Goal: Task Accomplishment & Management: Manage account settings

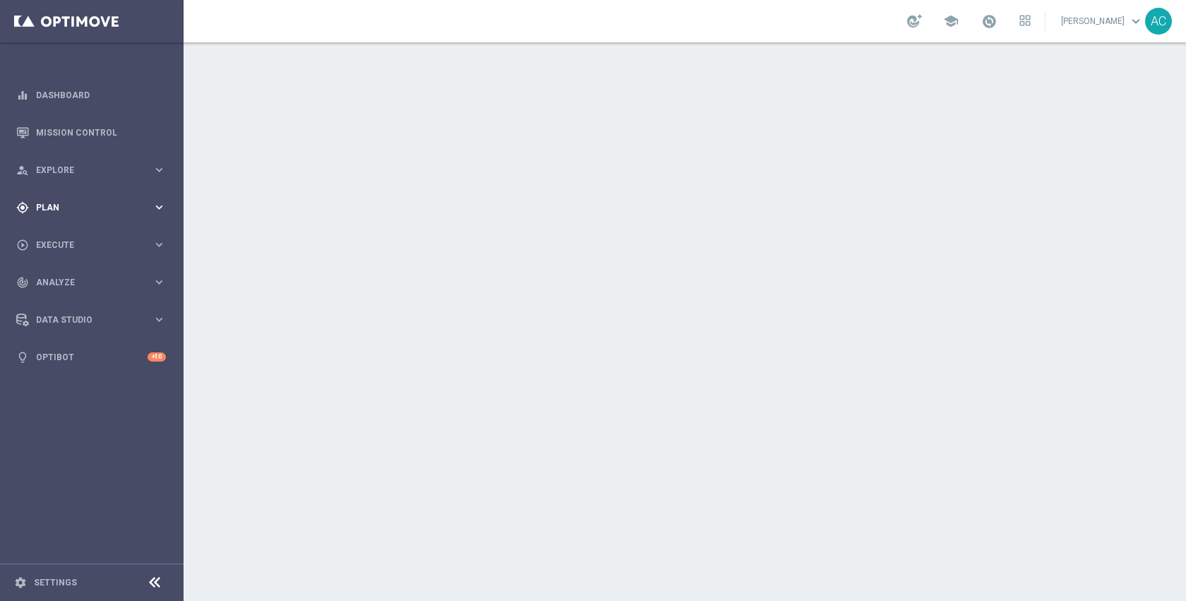
click at [36, 214] on div "gps_fixed Plan keyboard_arrow_right" at bounding box center [91, 206] width 182 height 37
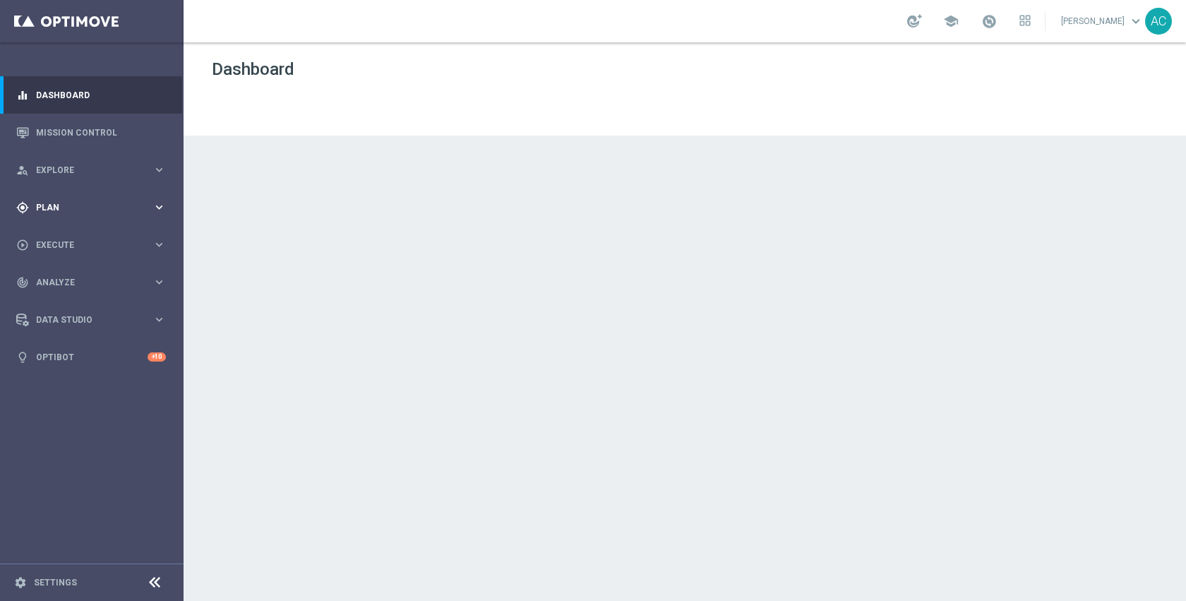
click at [57, 207] on span "Plan" at bounding box center [94, 207] width 116 height 8
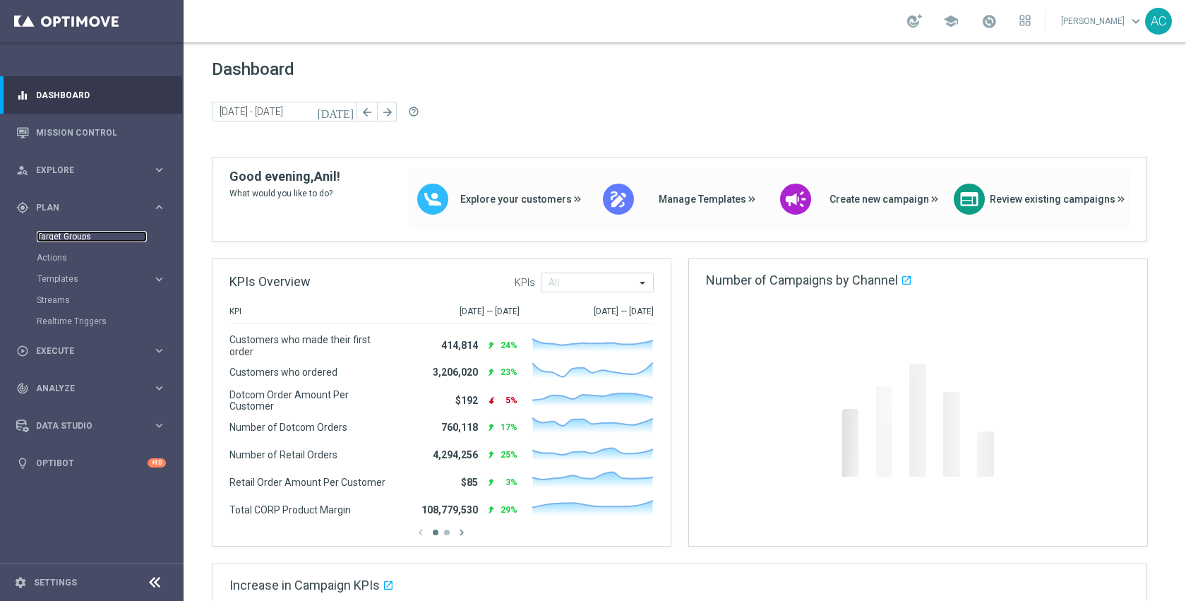
click at [63, 232] on link "Target Groups" at bounding box center [92, 236] width 110 height 11
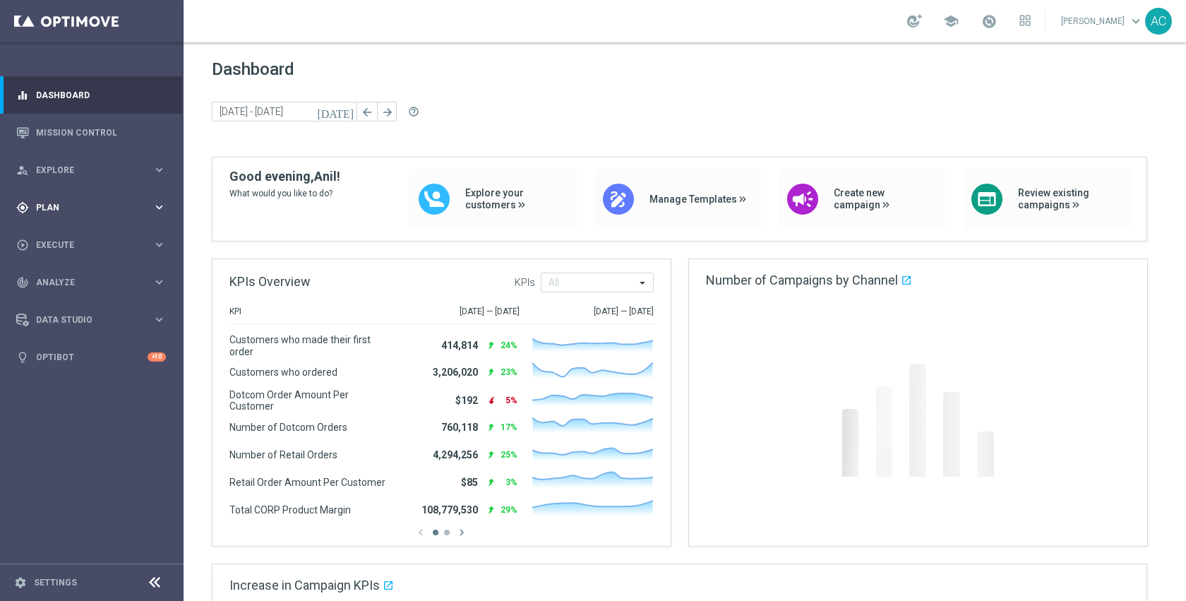
click at [73, 210] on span "Plan" at bounding box center [94, 207] width 116 height 8
click at [48, 234] on link "Target Groups" at bounding box center [92, 236] width 110 height 11
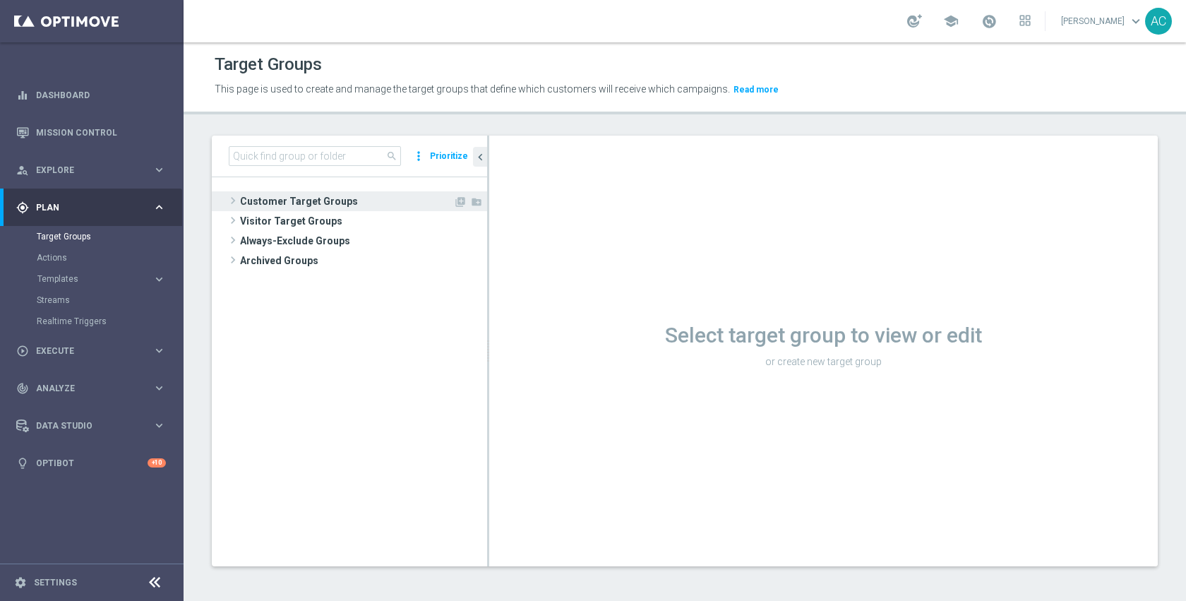
click at [346, 205] on span "Customer Target Groups" at bounding box center [346, 201] width 213 height 20
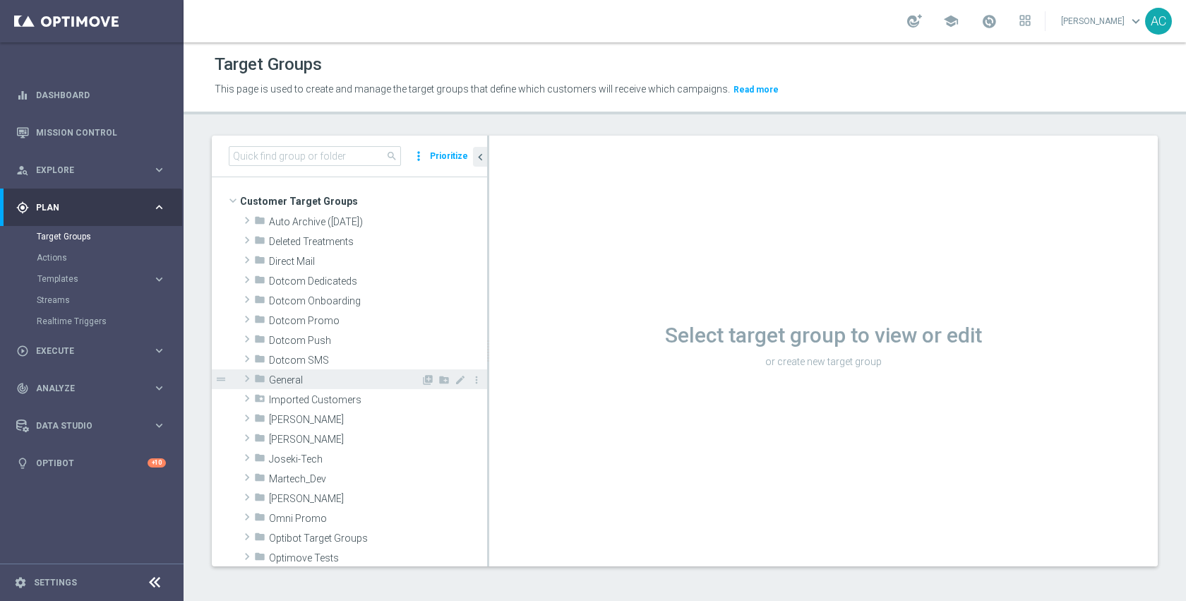
click at [330, 370] on div "folder General" at bounding box center [337, 379] width 167 height 20
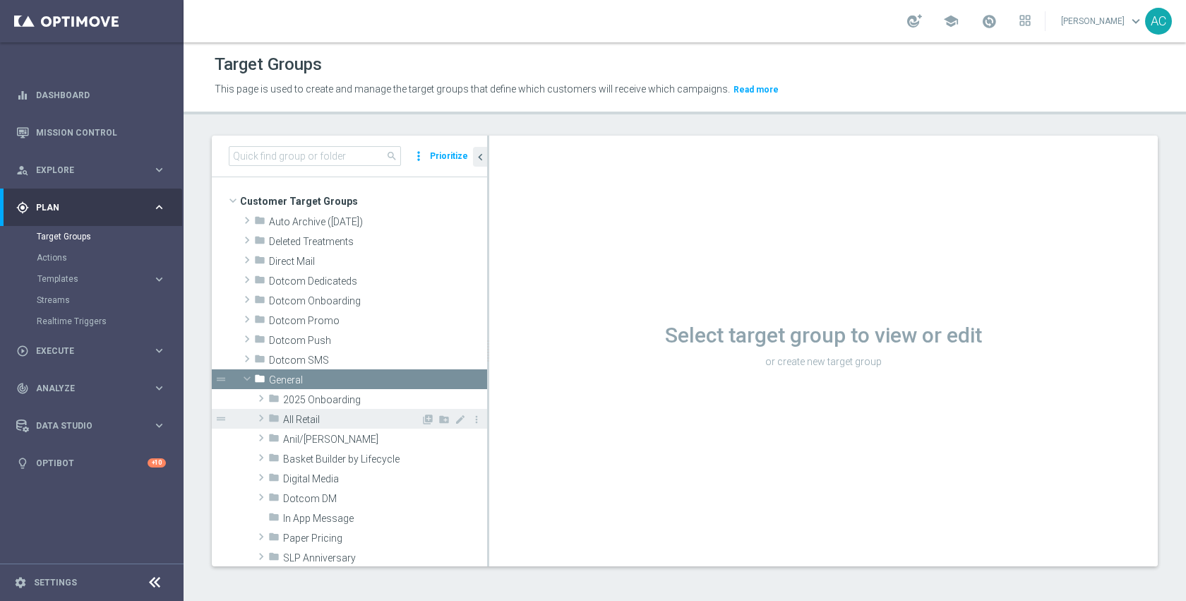
click at [317, 418] on span "All Retail" at bounding box center [352, 420] width 138 height 12
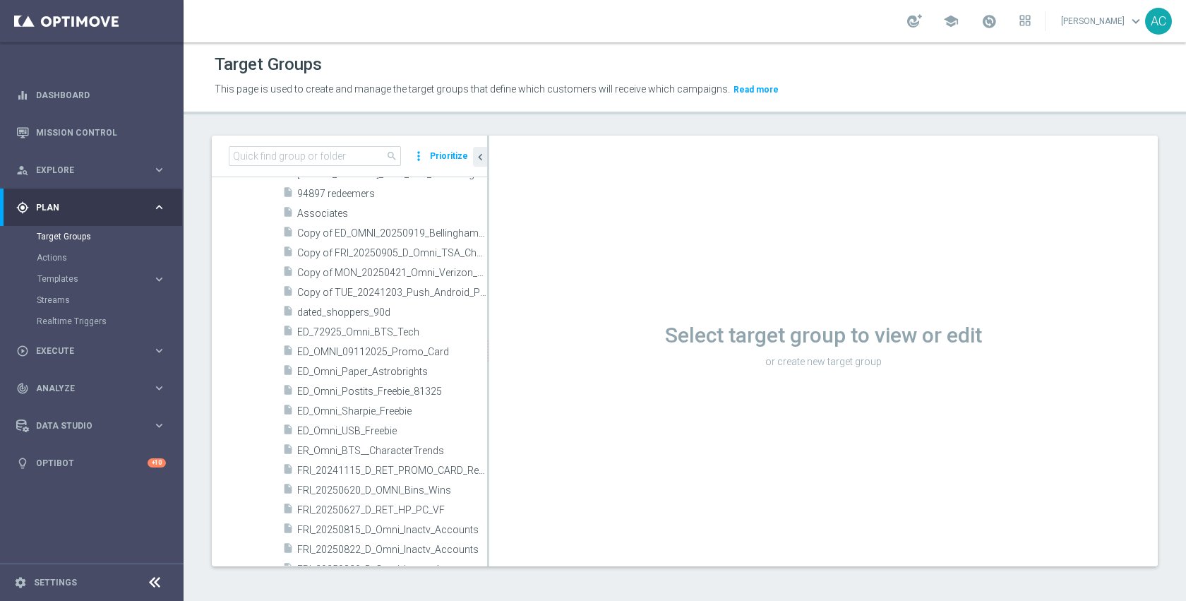
scroll to position [701, 0]
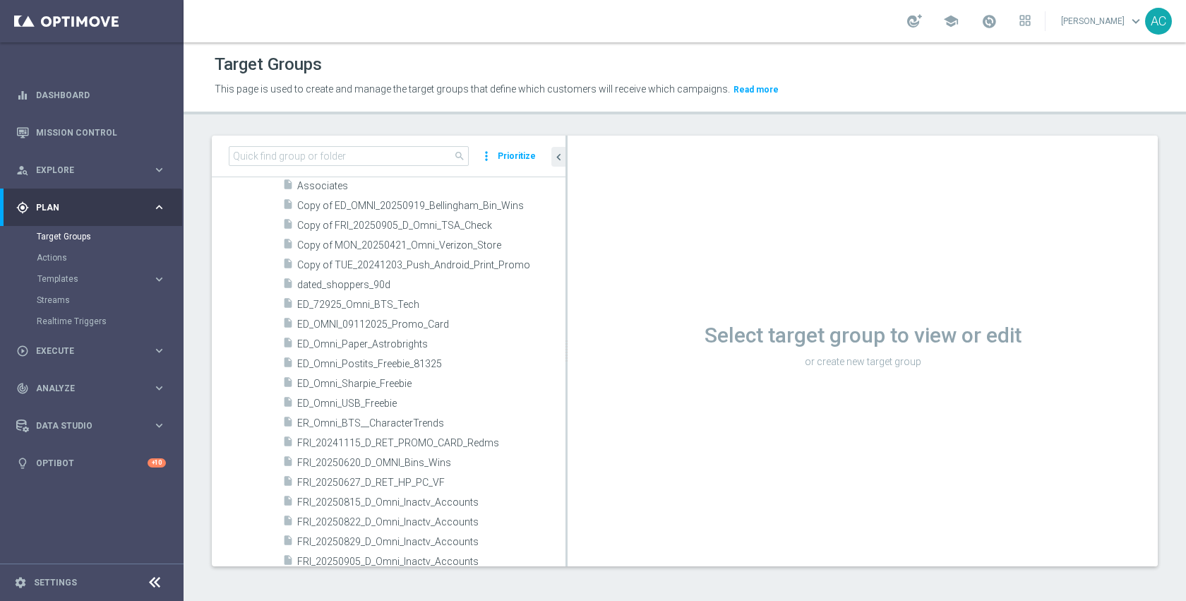
drag, startPoint x: 488, startPoint y: 390, endPoint x: 567, endPoint y: 382, distance: 80.1
click at [567, 382] on div at bounding box center [566, 350] width 2 height 430
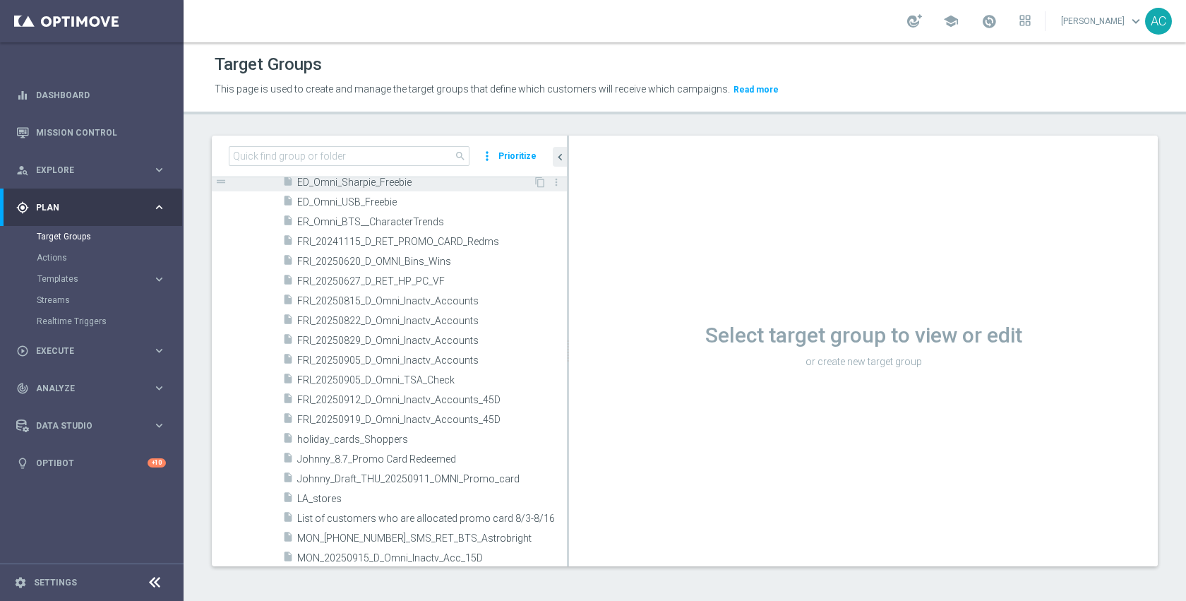
scroll to position [925, 0]
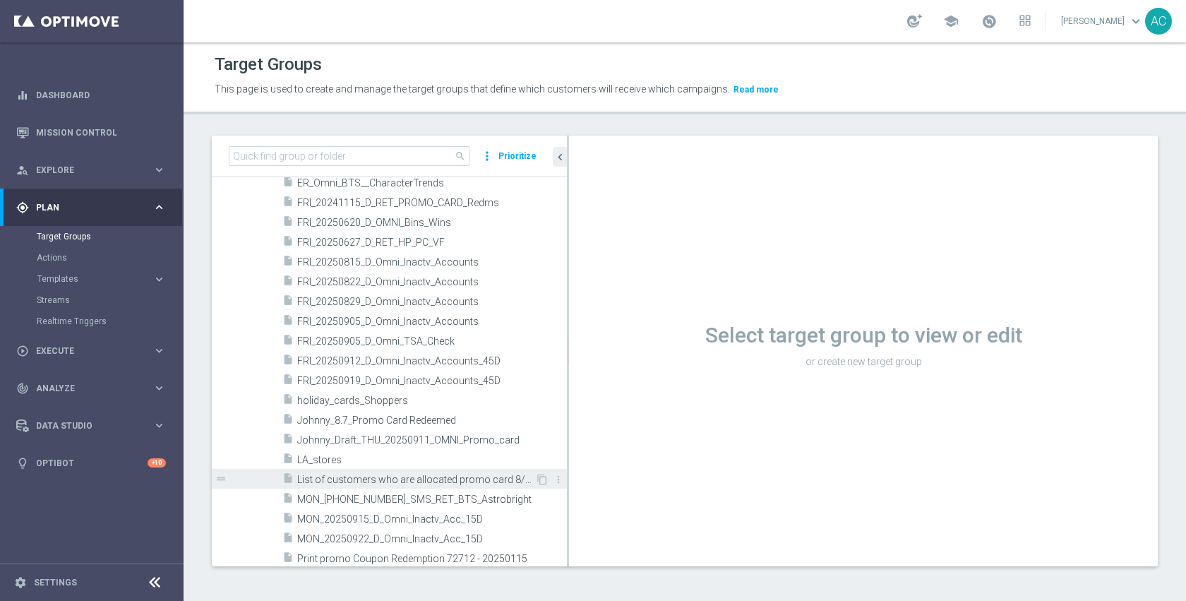
click at [430, 471] on div "insert_drive_file List of customers who are allocated promo card 8/3-8/16" at bounding box center [408, 479] width 253 height 20
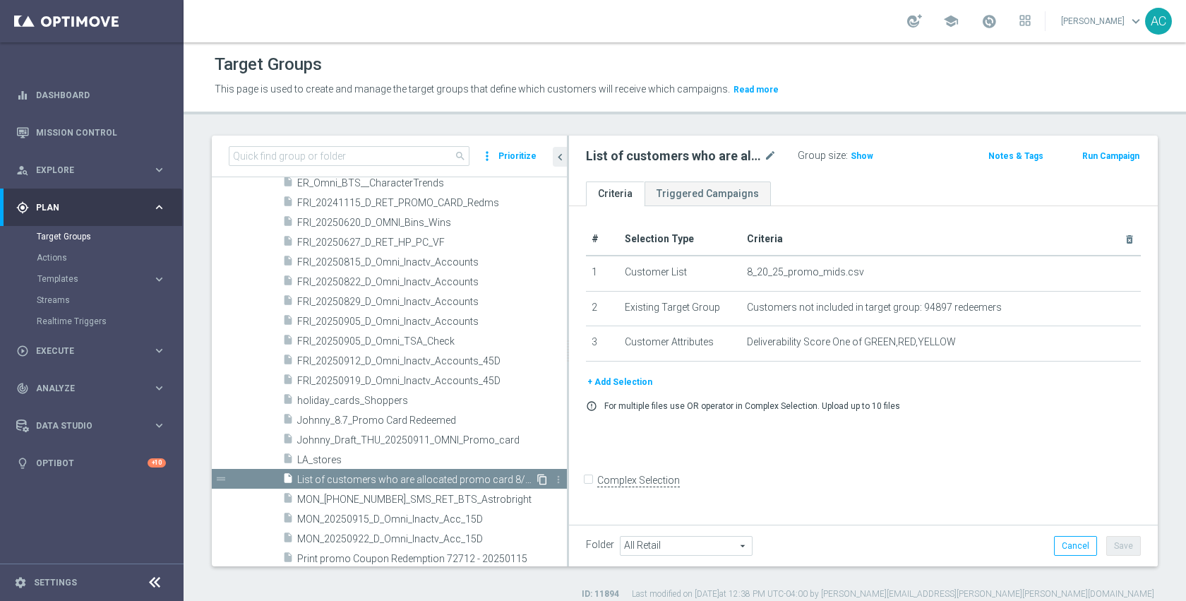
click at [536, 481] on icon "content_copy" at bounding box center [541, 478] width 11 height 11
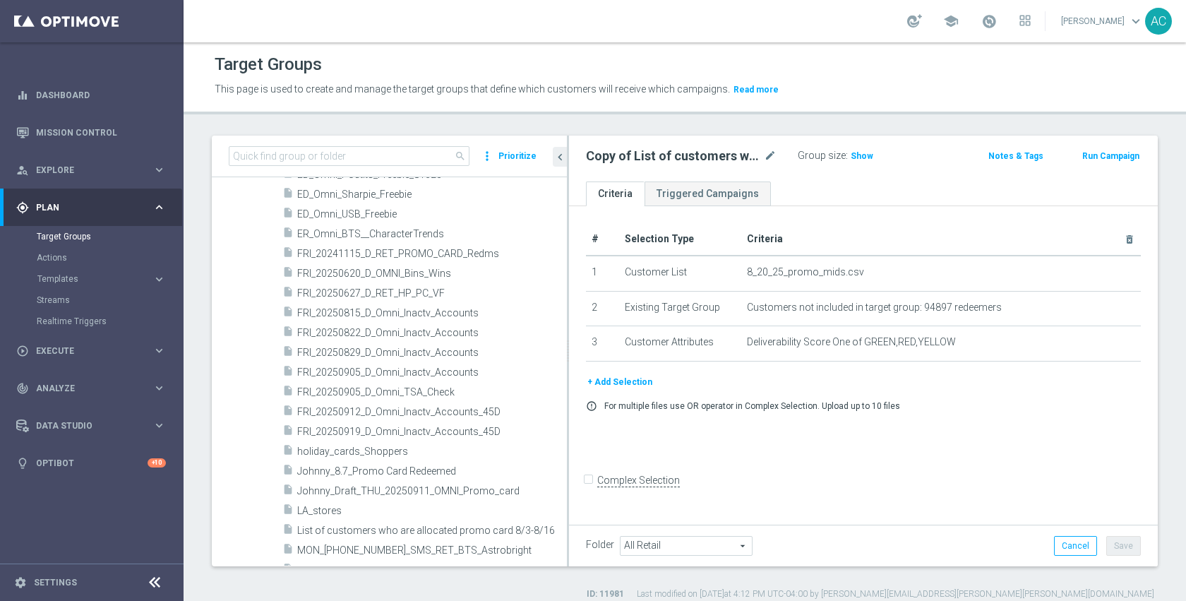
scroll to position [521, 0]
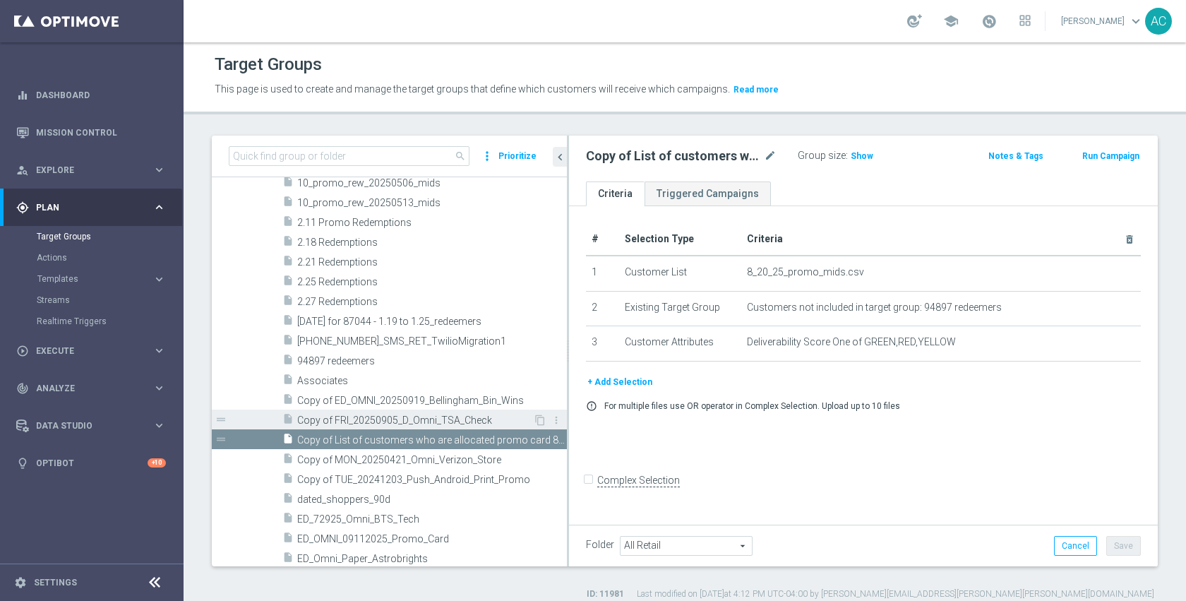
click at [419, 411] on div "insert_drive_file Copy of FRI_20250905_D_Omni_TSA_Check" at bounding box center [407, 419] width 251 height 20
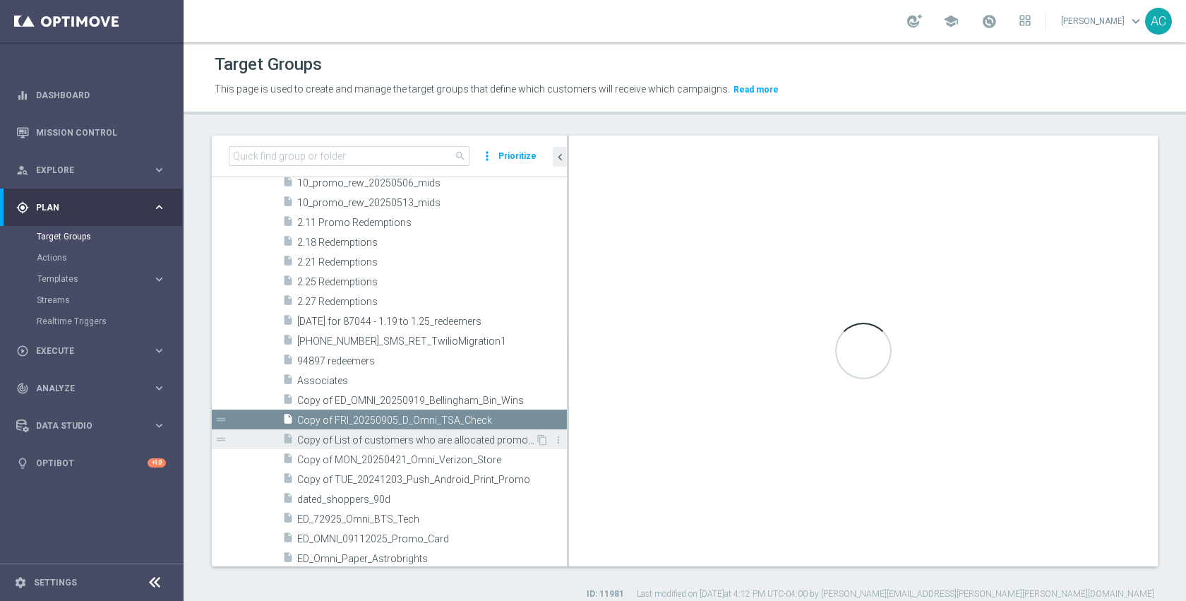
click at [425, 442] on span "Copy of List of customers who are allocated promo card 8/3-8/16" at bounding box center [416, 440] width 238 height 12
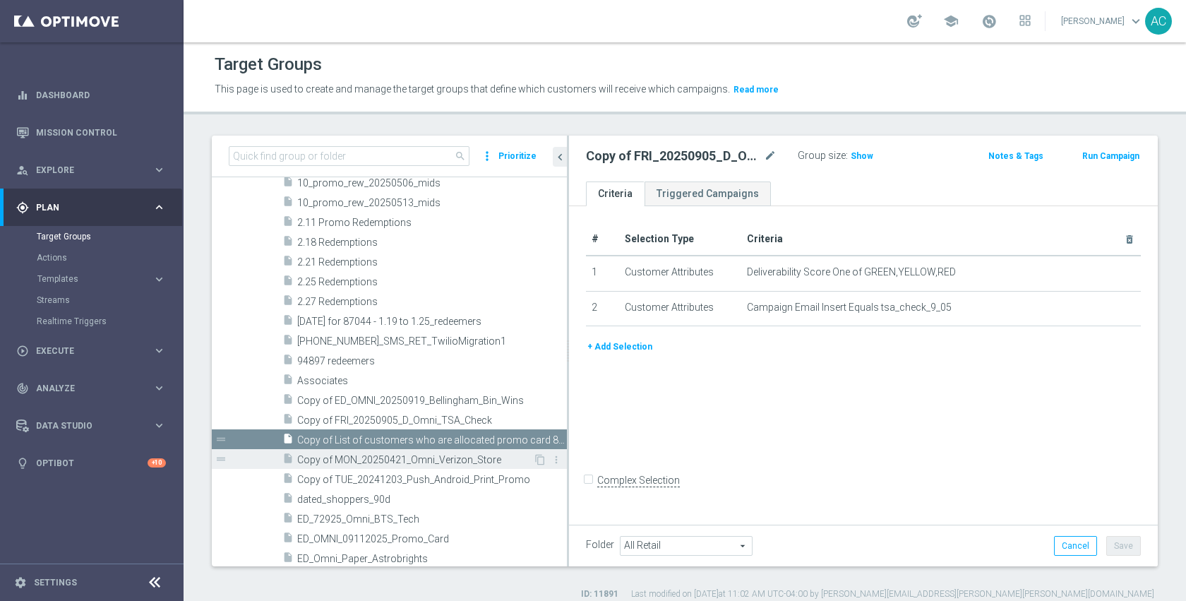
click at [419, 454] on span "Copy of MON_20250421_Omni_Verizon_Store" at bounding box center [415, 460] width 236 height 12
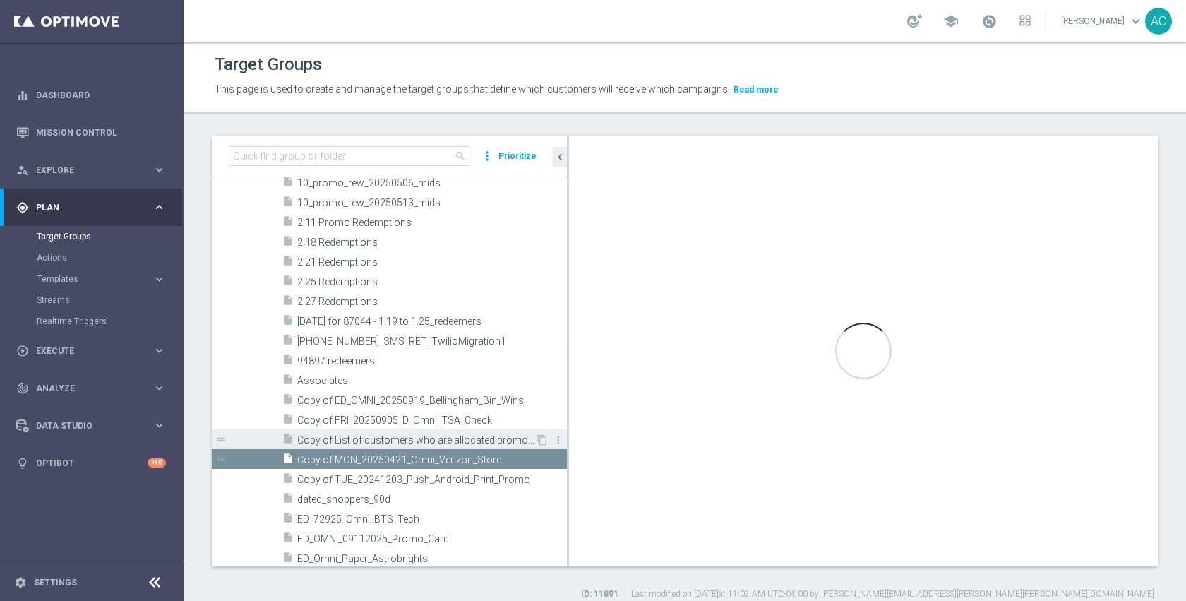
click at [423, 443] on span "Copy of List of customers who are allocated promo card 8/3-8/16" at bounding box center [416, 440] width 238 height 12
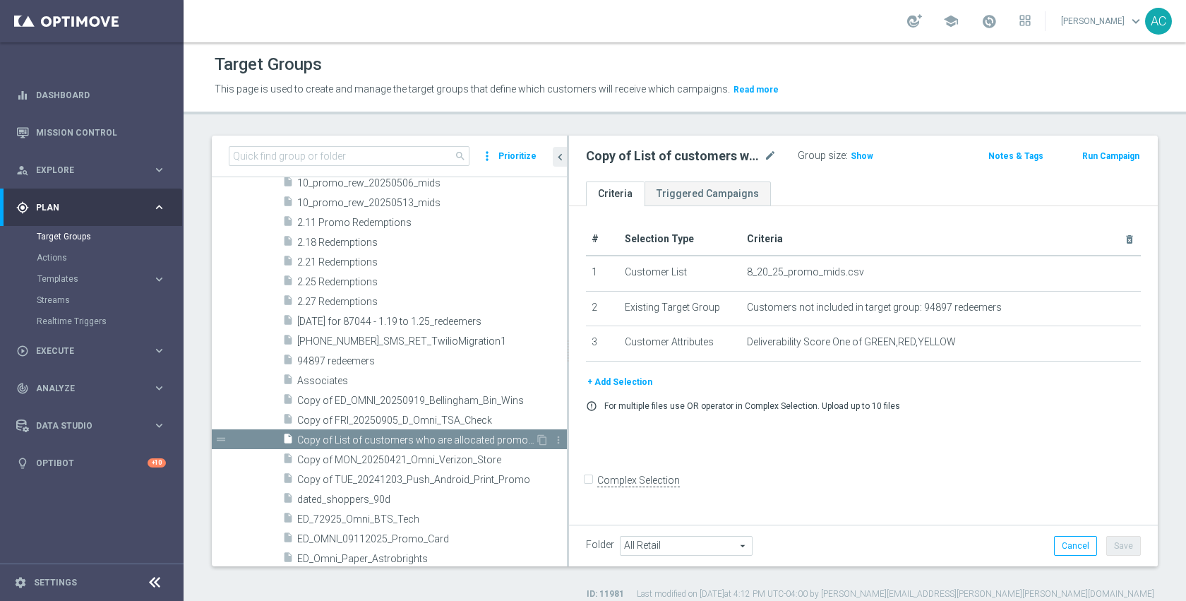
click at [456, 446] on div "insert_drive_file Copy of List of customers who are allocated promo card 8/3-8/…" at bounding box center [408, 439] width 253 height 20
click at [983, 417] on div "+ Add Selection error_outline For multiple files use OR operator in Complex Sel…" at bounding box center [863, 398] width 576 height 48
click at [421, 462] on span "Copy of MON_20250421_Omni_Verizon_Store" at bounding box center [415, 460] width 236 height 12
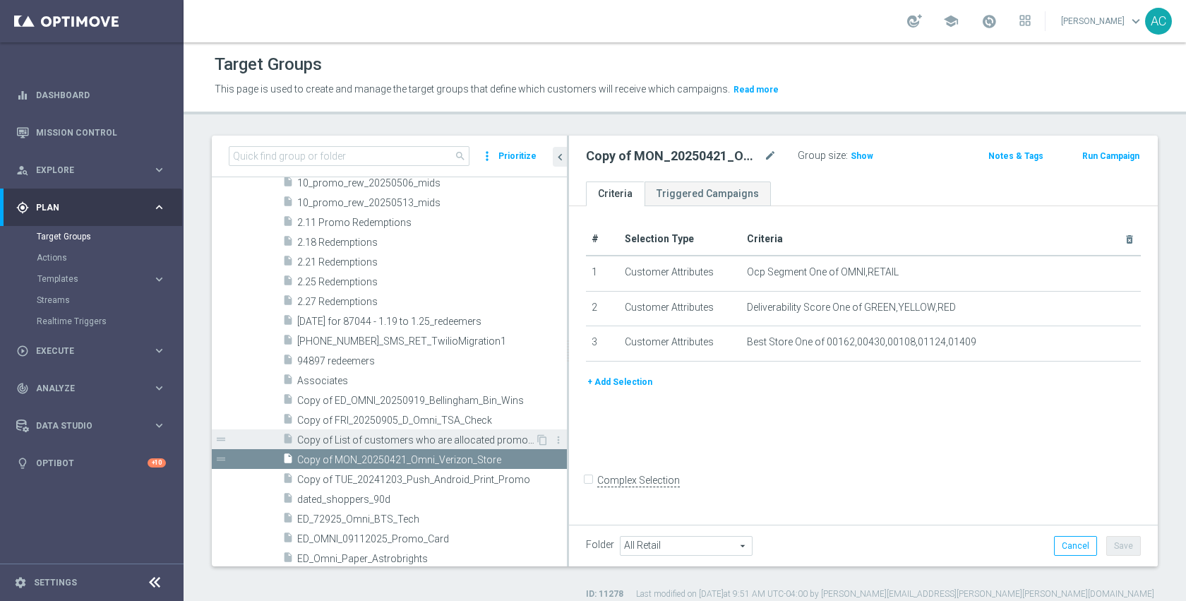
click at [332, 442] on span "Copy of List of customers who are allocated promo card 8/3-8/16" at bounding box center [416, 440] width 238 height 12
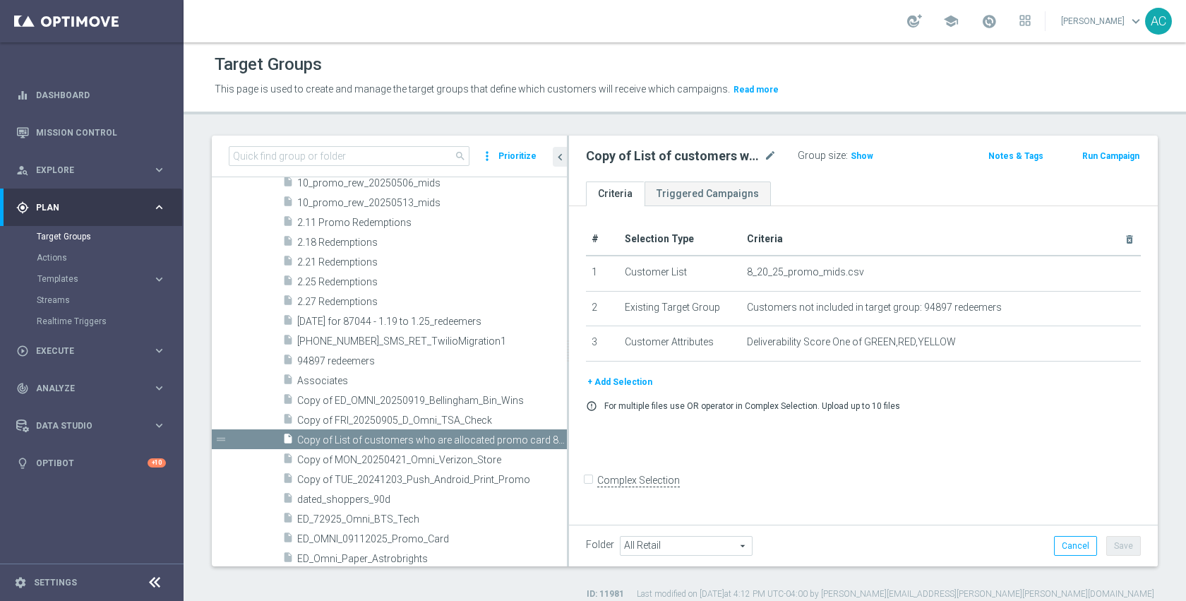
click at [950, 458] on div "# Selection Type Criteria delete_forever 1 Customer List 8_20_25_promo_mids.csv…" at bounding box center [863, 363] width 589 height 315
click at [614, 387] on button "+ Add Selection" at bounding box center [620, 382] width 68 height 16
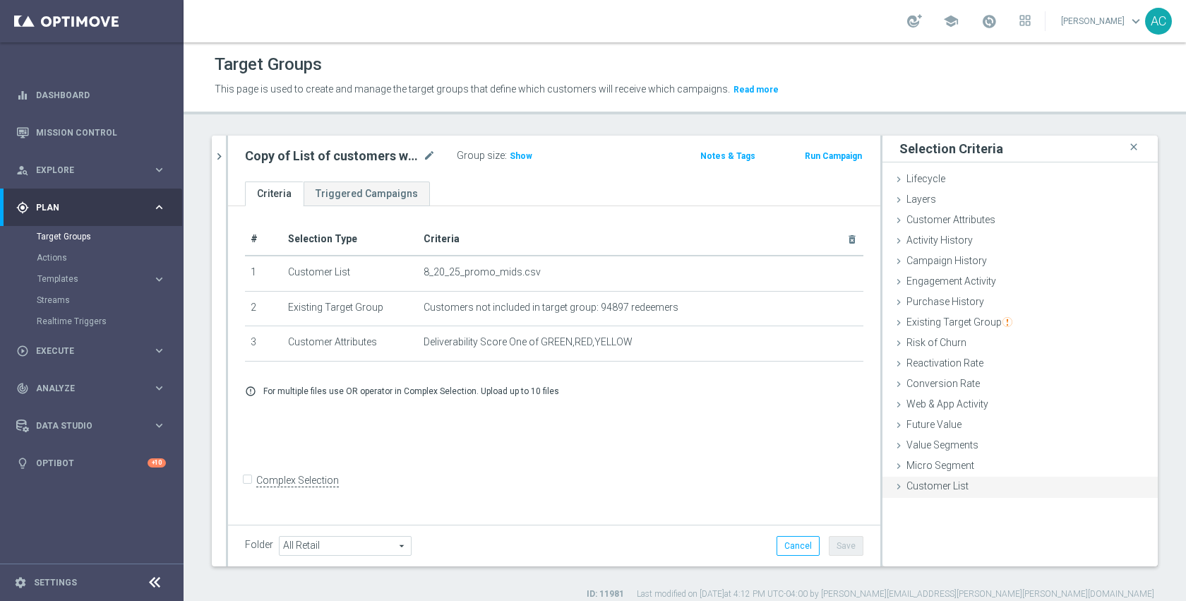
click at [947, 483] on span "Customer List" at bounding box center [937, 485] width 62 height 11
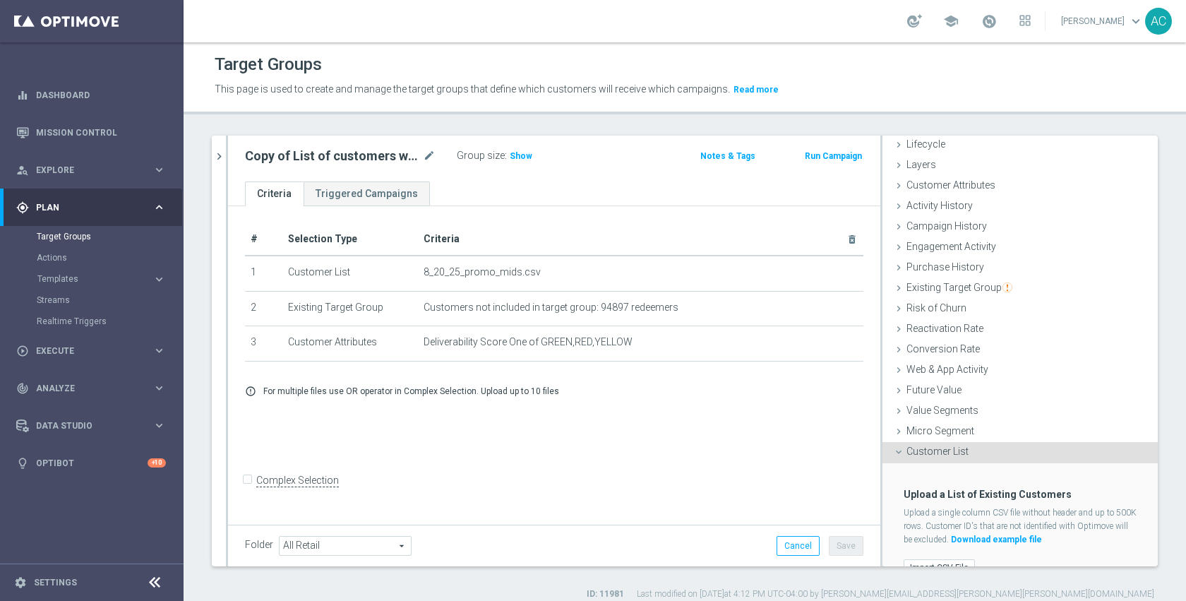
scroll to position [59, 0]
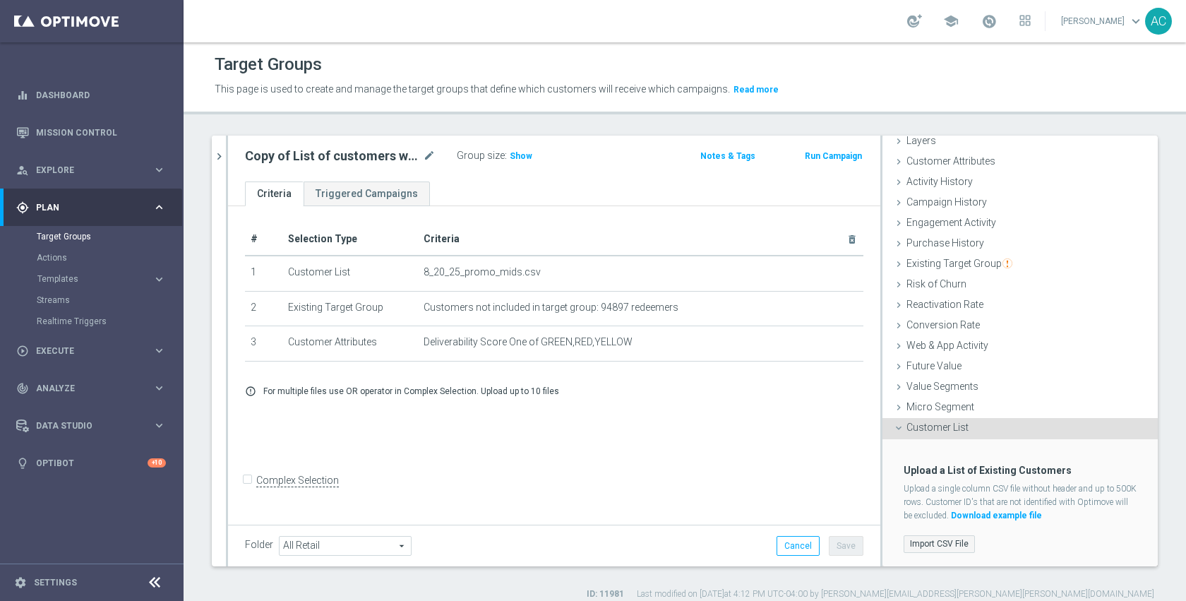
click at [938, 548] on label "Import CSV File" at bounding box center [938, 544] width 71 height 18
click at [0, 0] on input "Import CSV File" at bounding box center [0, 0] width 0 height 0
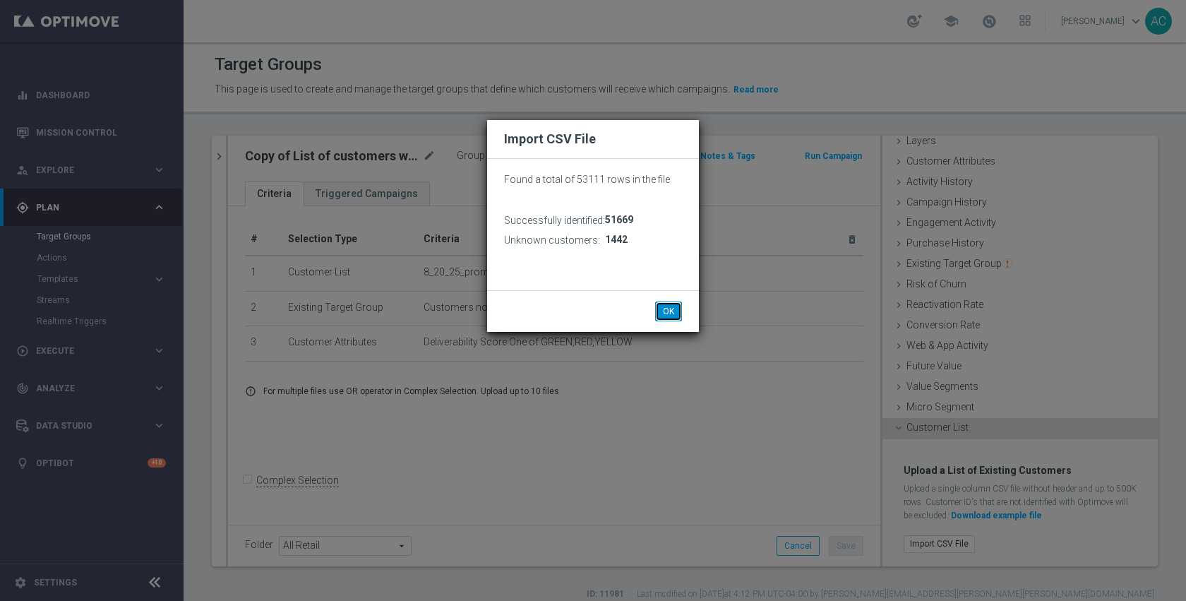
click at [672, 306] on button "OK" at bounding box center [668, 311] width 27 height 20
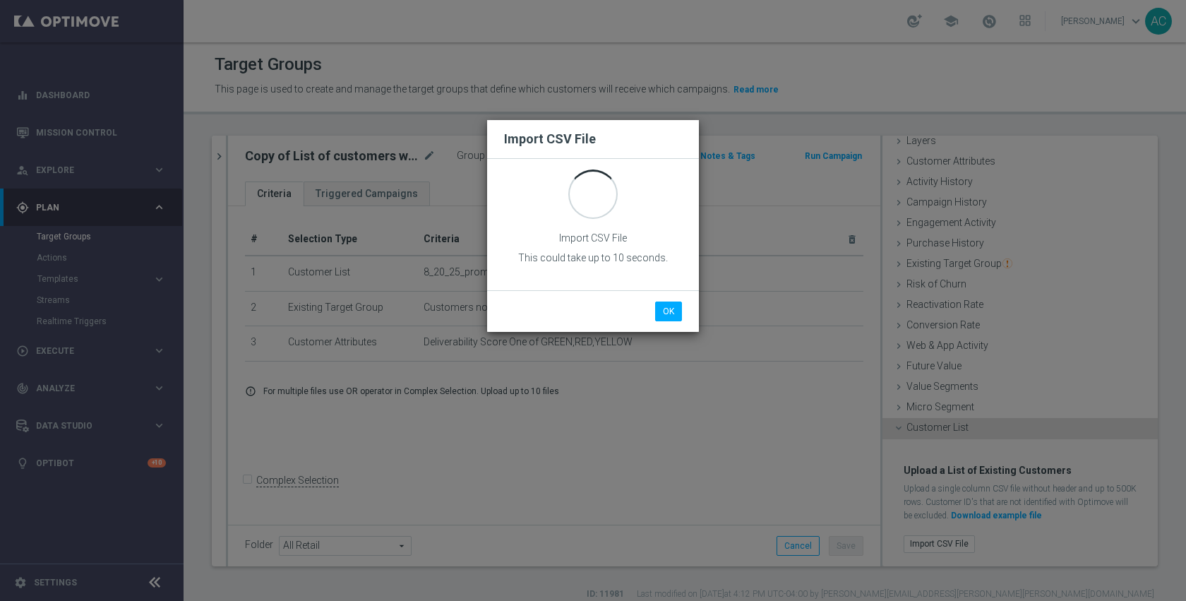
scroll to position [0, 0]
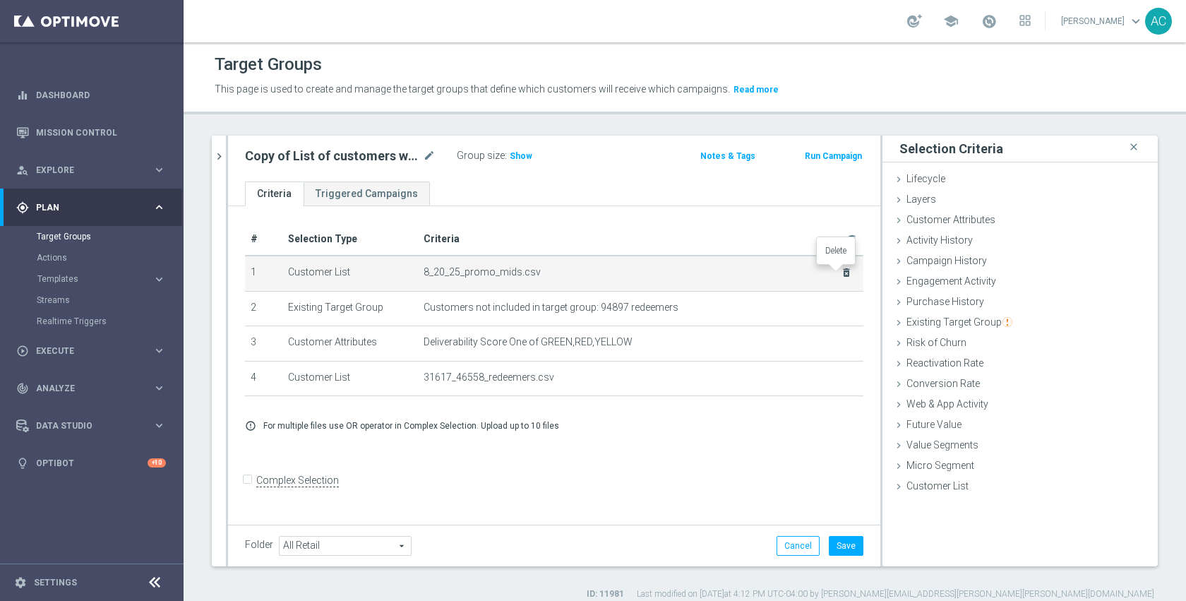
click at [840, 267] on icon "delete_forever" at bounding box center [845, 272] width 11 height 11
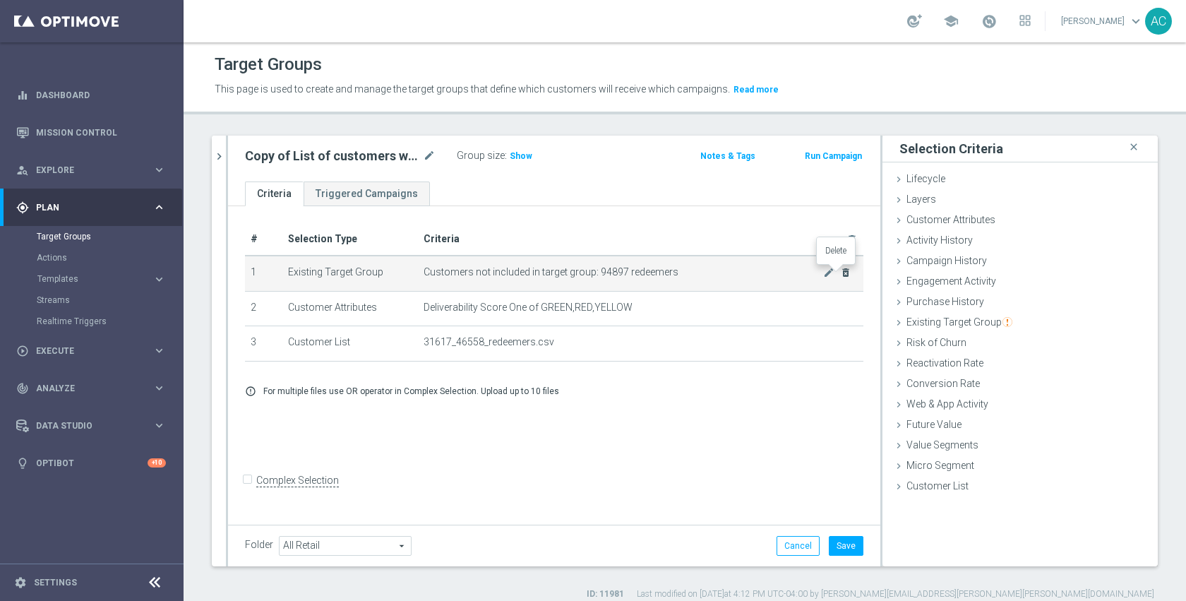
click at [840, 267] on icon "delete_forever" at bounding box center [845, 272] width 11 height 11
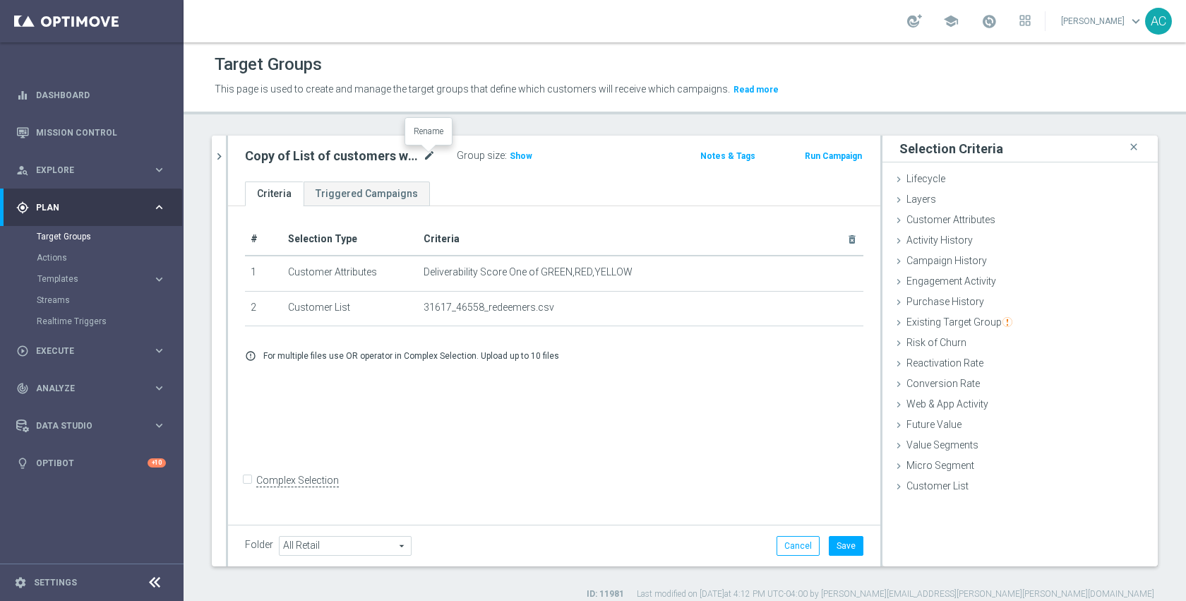
click at [432, 155] on icon "mode_edit" at bounding box center [429, 155] width 13 height 17
click at [325, 167] on div "Copy of List of customers who are allocated promo card 8/3-8/16 Group size : Sh…" at bounding box center [554, 158] width 652 height 46
click at [431, 155] on icon "mode_edit" at bounding box center [429, 155] width 13 height 17
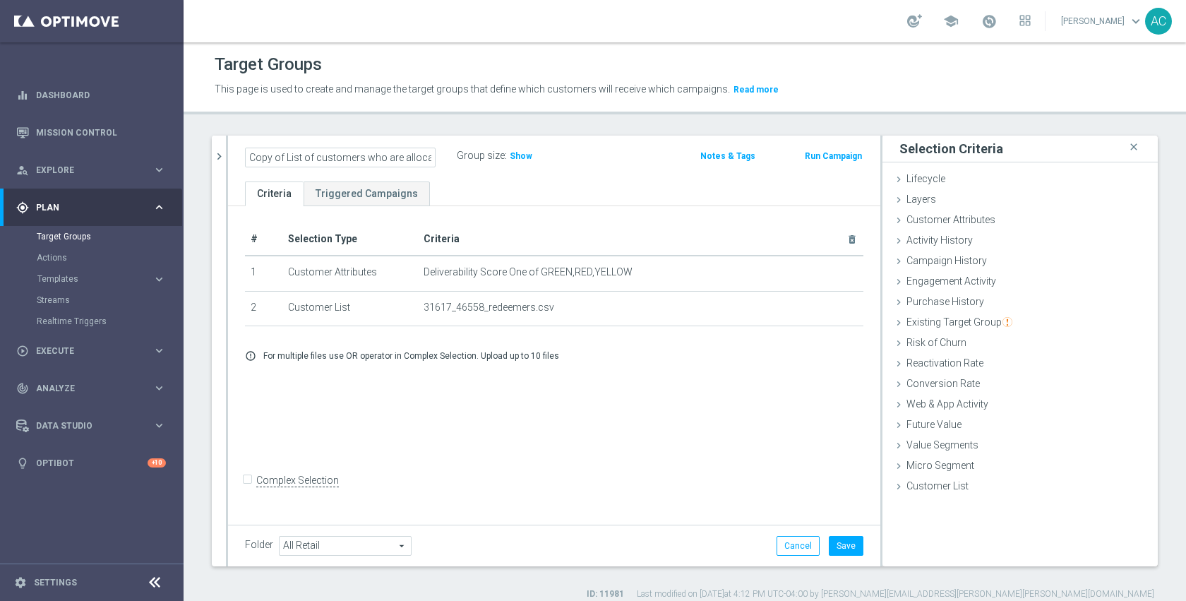
scroll to position [0, 101]
click at [345, 151] on input "Copy of List of customers who are allocated promo card 8/3-8/16" at bounding box center [340, 157] width 191 height 20
drag, startPoint x: 262, startPoint y: 157, endPoint x: 549, endPoint y: 142, distance: 287.6
click at [549, 142] on div "Copy of List of customers who are allocated promo card 8/3-8/16 Group size : Sh…" at bounding box center [554, 158] width 652 height 46
click at [368, 156] on input "Copy of List of customers who are allocated promo card 8/3-8/16" at bounding box center [340, 157] width 191 height 20
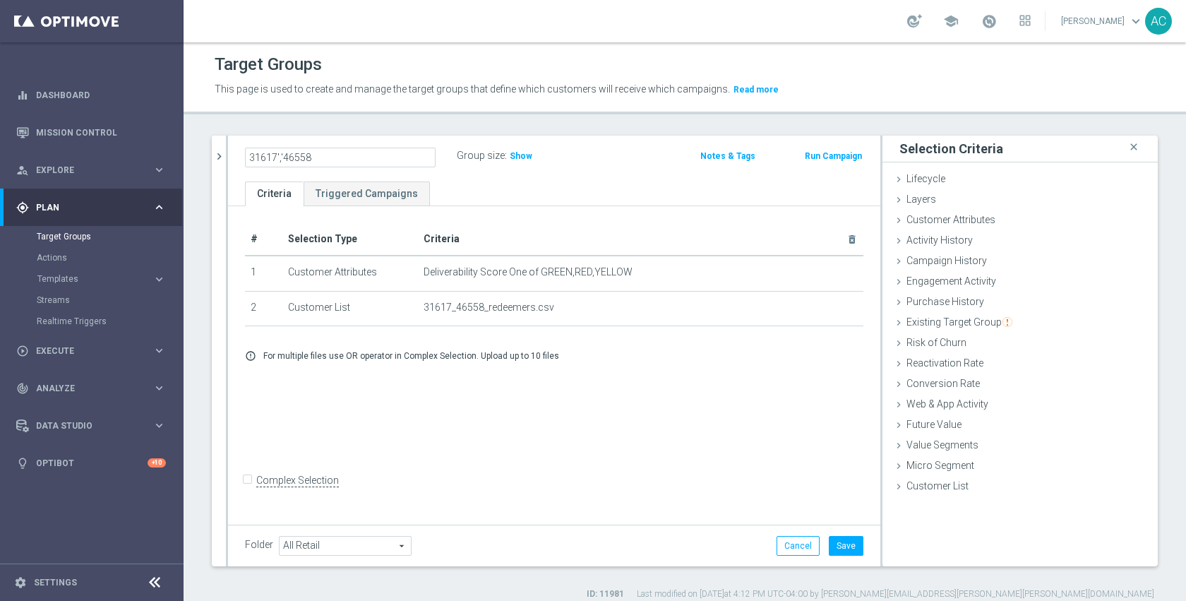
scroll to position [0, 0]
click at [311, 162] on input "31617_46558 redeemers" at bounding box center [340, 157] width 191 height 20
type input "31617_46558_redeemers"
click at [615, 416] on div "# Selection Type Criteria delete_forever 1 Customer Attributes Deliverability S…" at bounding box center [554, 363] width 652 height 315
click at [840, 553] on button "Save" at bounding box center [845, 546] width 35 height 20
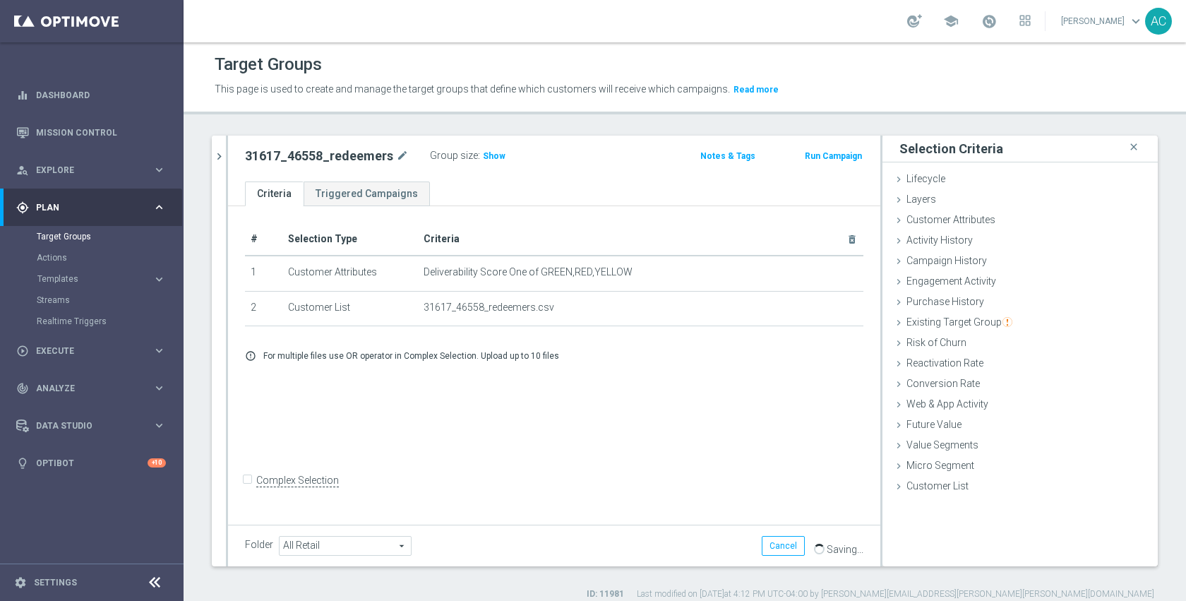
click at [680, 473] on div "# Selection Type Criteria delete_forever 1 Customer Attributes Deliverability S…" at bounding box center [554, 363] width 652 height 315
click at [400, 155] on icon "mode_edit" at bounding box center [402, 155] width 13 height 17
click at [628, 416] on div "# Selection Type Criteria delete_forever 1 Customer Attributes Deliverability S…" at bounding box center [554, 363] width 652 height 315
click at [426, 457] on div "# Selection Type Criteria delete_forever 1 Customer Attributes Deliverability S…" at bounding box center [554, 363] width 652 height 315
click at [219, 161] on icon "chevron_right" at bounding box center [218, 156] width 13 height 13
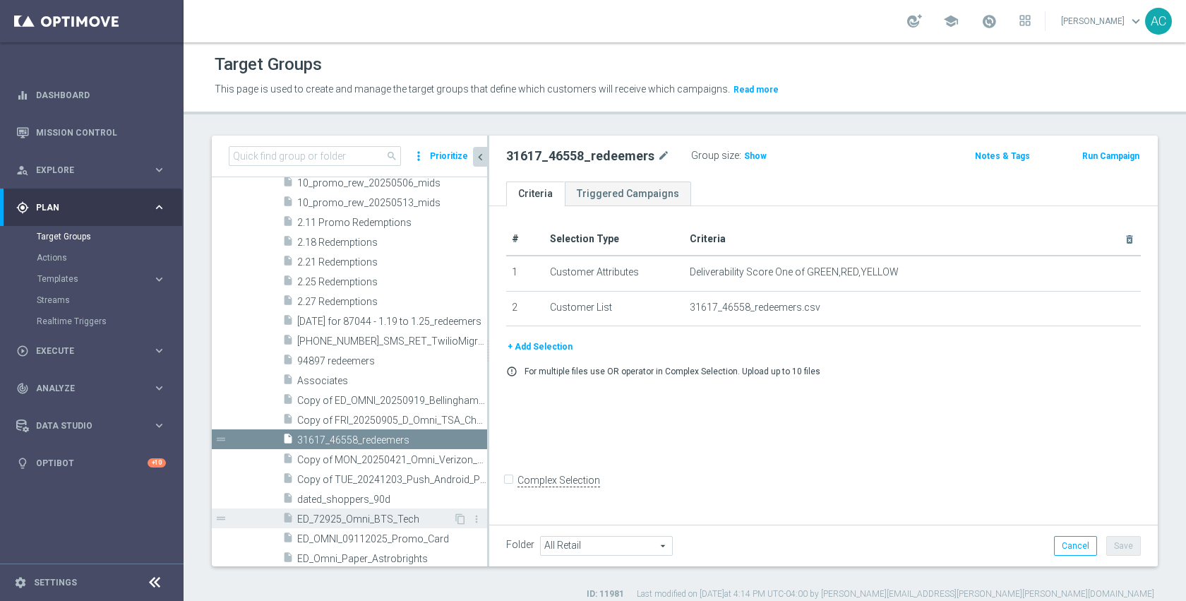
click at [400, 513] on span "ED_72925_Omni_BTS_Tech" at bounding box center [375, 519] width 156 height 12
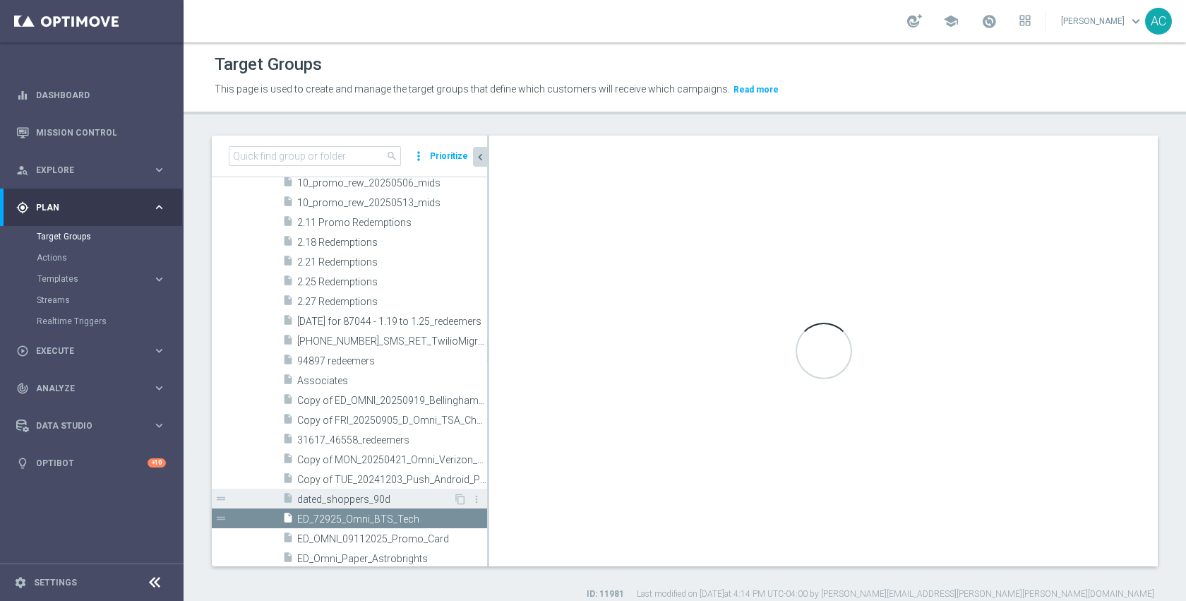
checkbox input "true"
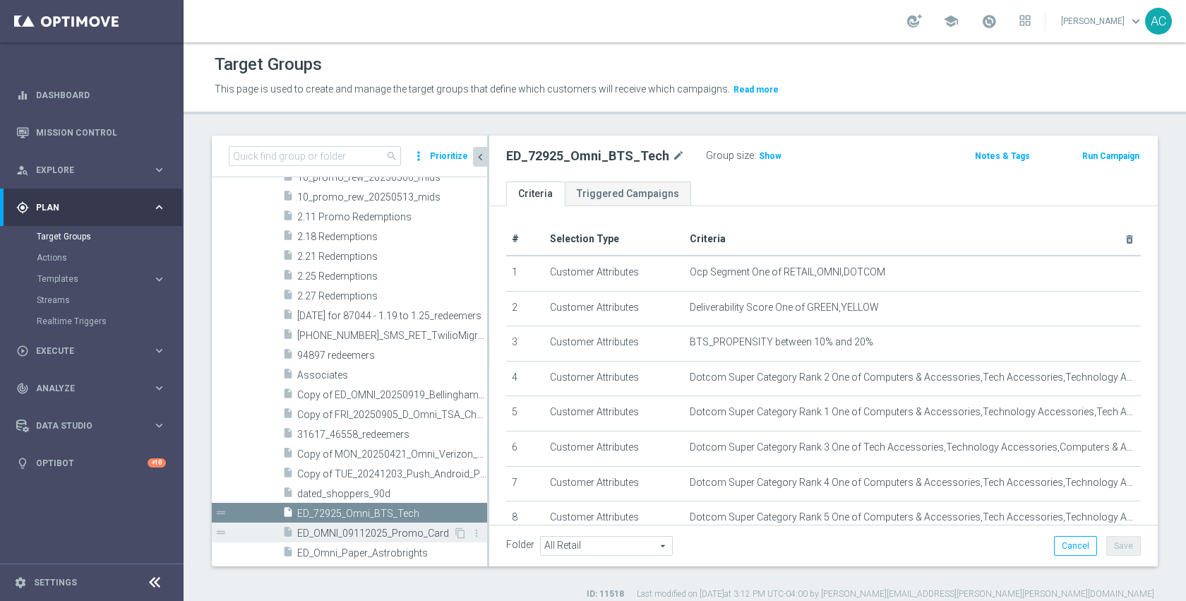
scroll to position [541, 0]
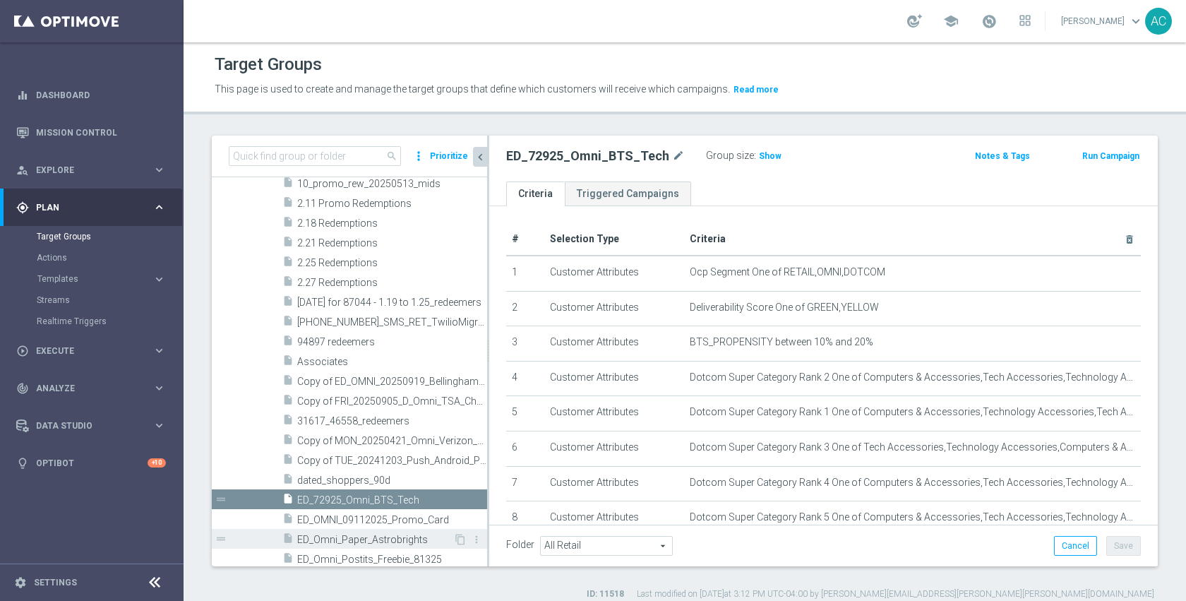
click at [381, 542] on span "ED_Omni_Paper_Astrobrights" at bounding box center [375, 539] width 156 height 12
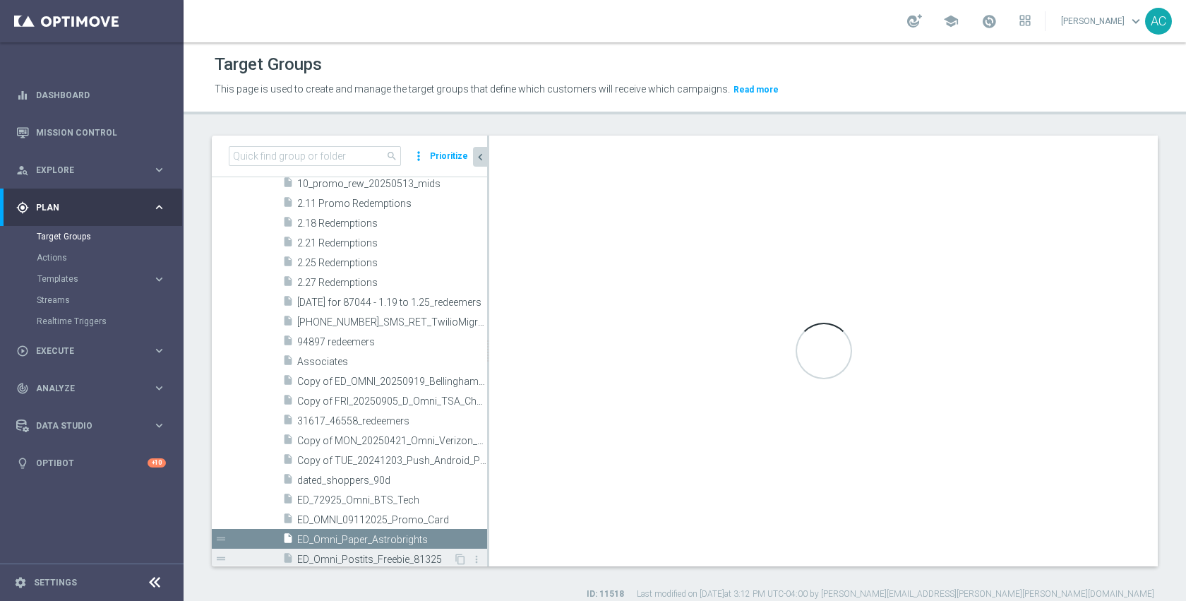
type textarea "(1 and 2 and 3) or (4 and 5 and 6 and 7)"
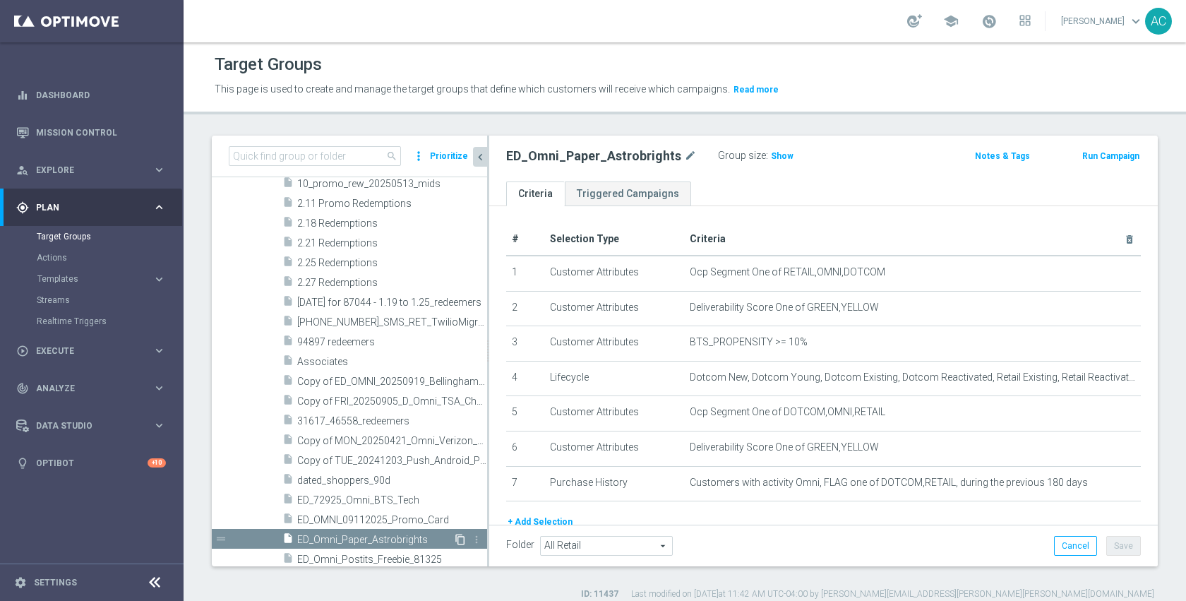
click at [454, 540] on icon "content_copy" at bounding box center [459, 538] width 11 height 11
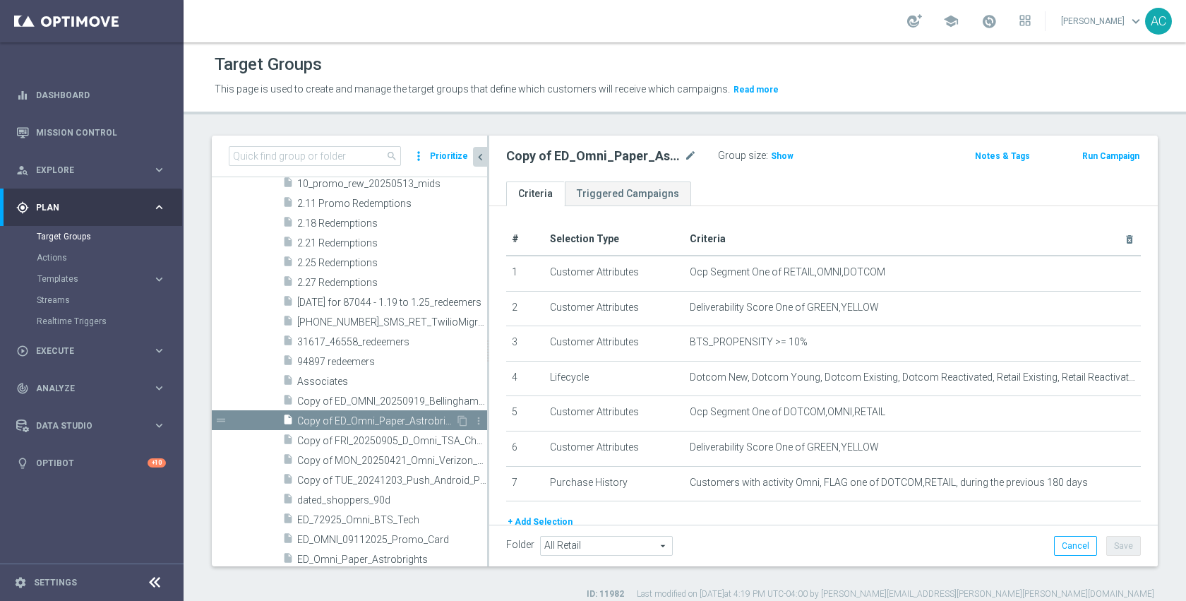
scroll to position [521, 0]
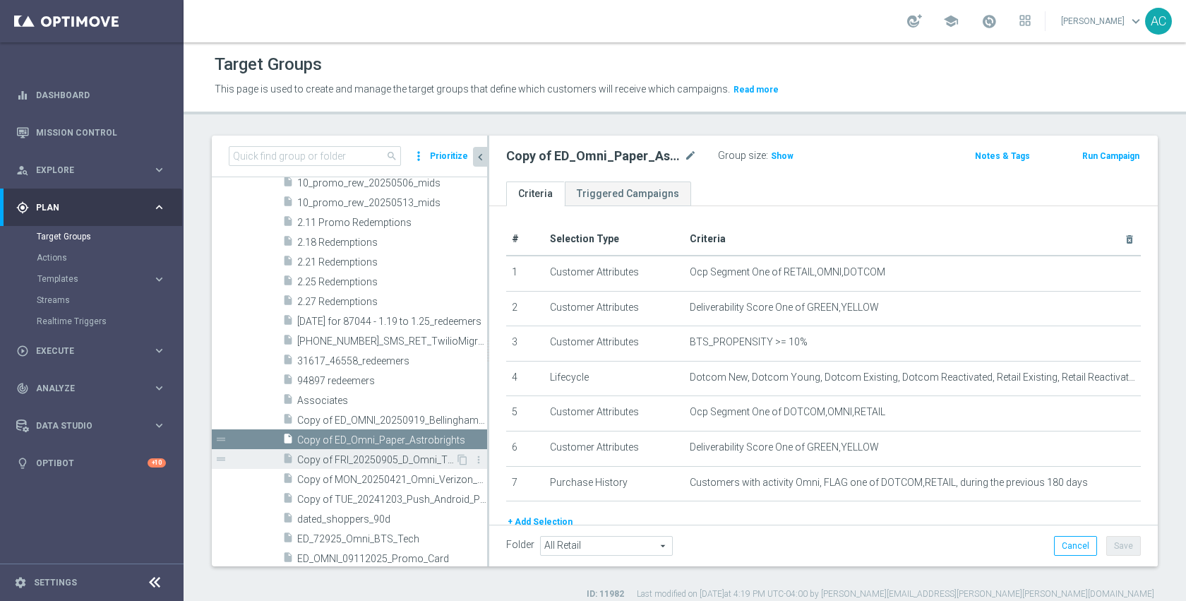
click at [375, 462] on span "Copy of FRI_20250905_D_Omni_TSA_Check" at bounding box center [376, 460] width 158 height 12
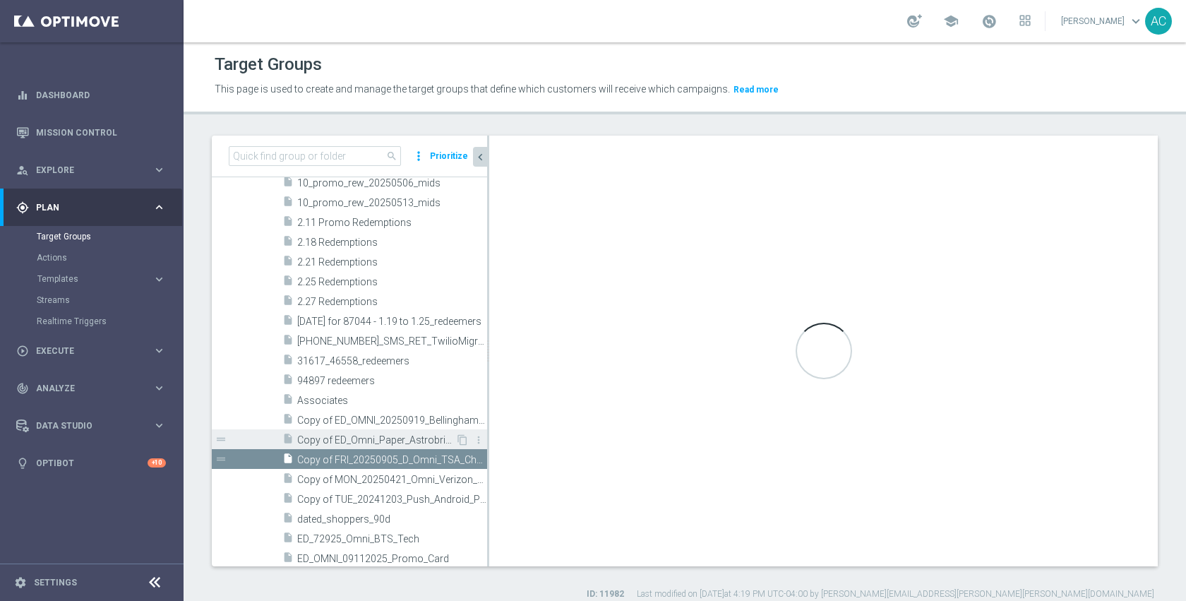
click at [384, 444] on span "Copy of ED_Omni_Paper_Astrobrights" at bounding box center [376, 440] width 158 height 12
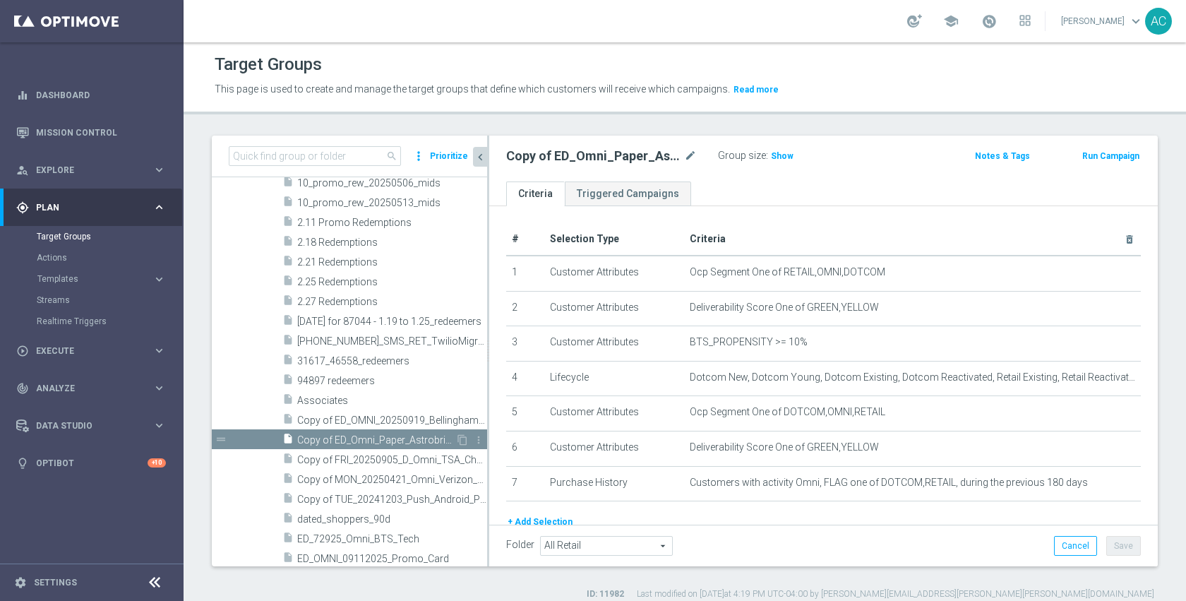
checkbox input "true"
click at [687, 157] on icon "mode_edit" at bounding box center [690, 155] width 13 height 17
click at [652, 157] on input "Copy of ED_Omni_Paper_Astrobrights" at bounding box center [601, 157] width 191 height 20
drag, startPoint x: 590, startPoint y: 160, endPoint x: 700, endPoint y: 164, distance: 110.2
click at [700, 164] on div "Copy of ED_Omni_Paper_Astrobrights" at bounding box center [601, 157] width 212 height 20
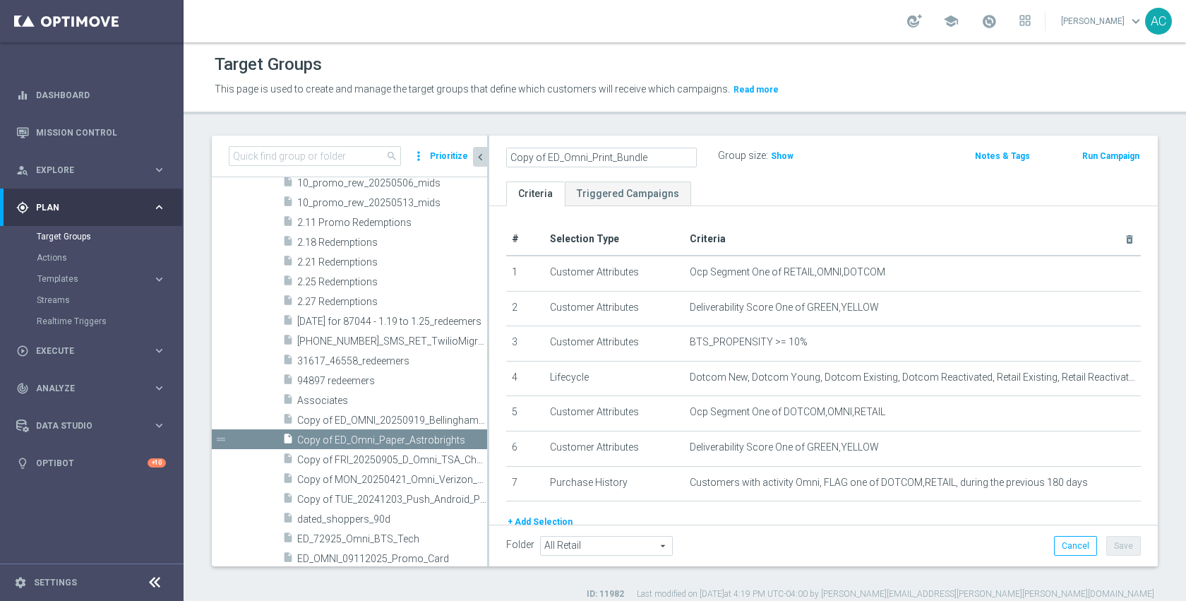
type input "Copy of ED_Omni_Print_Bundle"
click at [691, 152] on icon "mode_edit" at bounding box center [690, 155] width 13 height 17
click at [684, 155] on input "Copy of ED_Omni_Print_Bundle" at bounding box center [601, 157] width 191 height 20
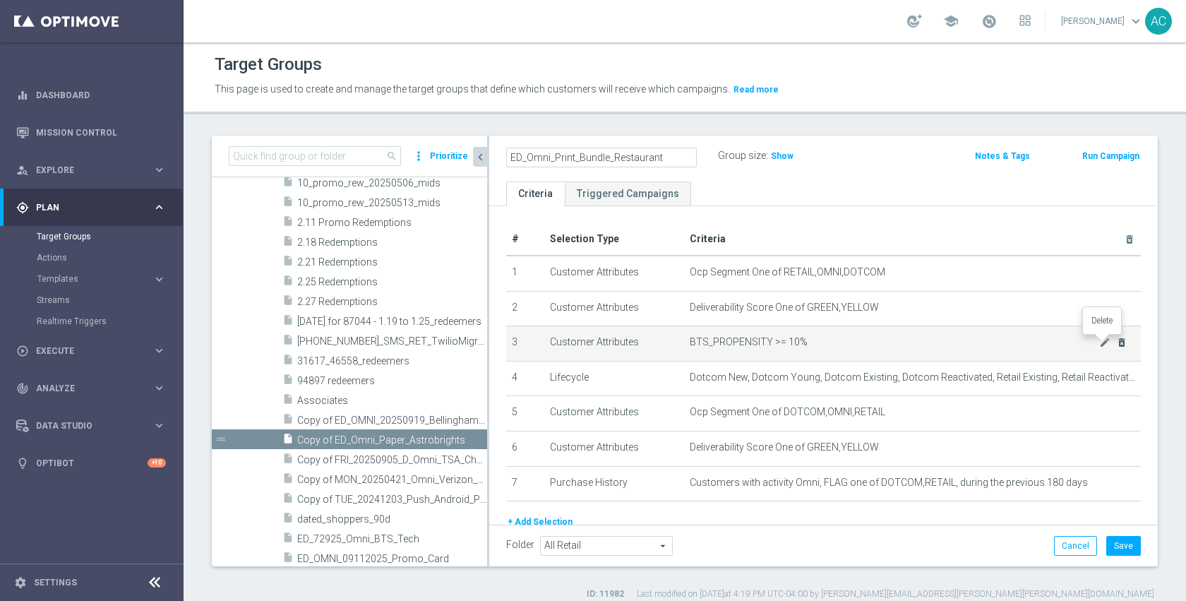
type input "ED_Omni_Print_Bundle_Restaurant"
click at [1116, 342] on icon "delete_forever" at bounding box center [1121, 342] width 11 height 11
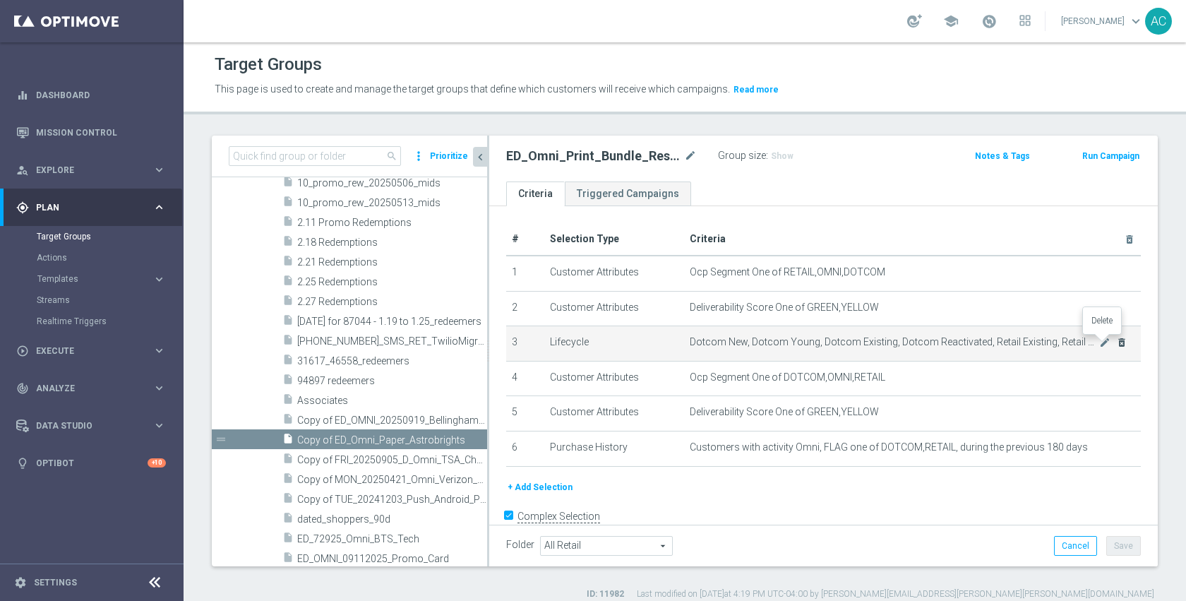
click at [1116, 342] on icon "delete_forever" at bounding box center [1121, 342] width 11 height 11
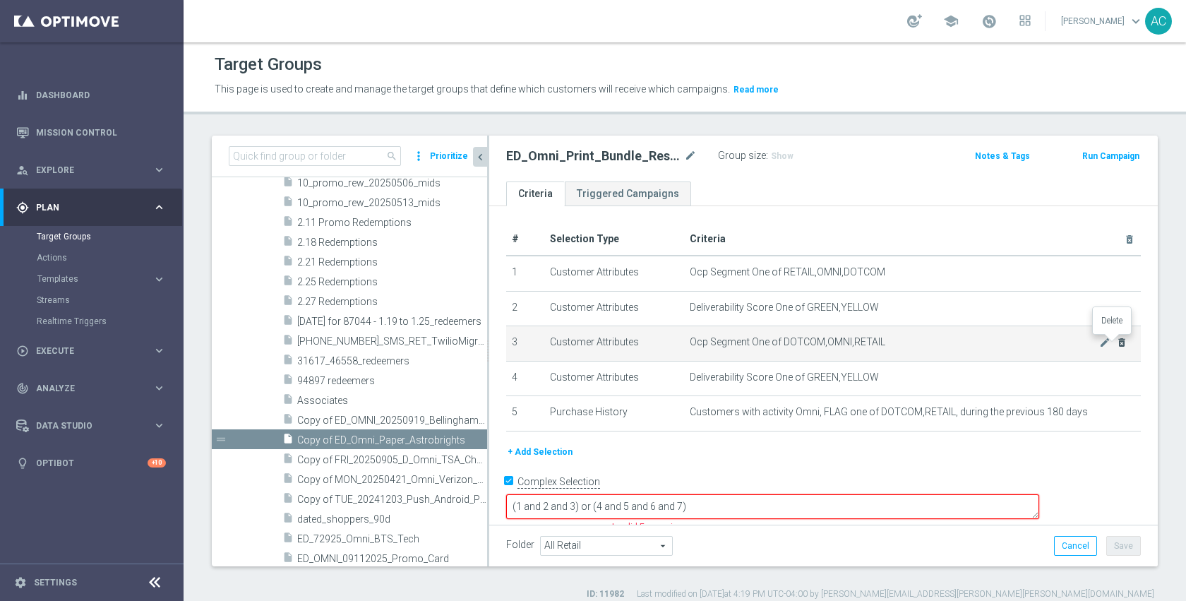
click at [1116, 341] on icon "delete_forever" at bounding box center [1121, 342] width 11 height 11
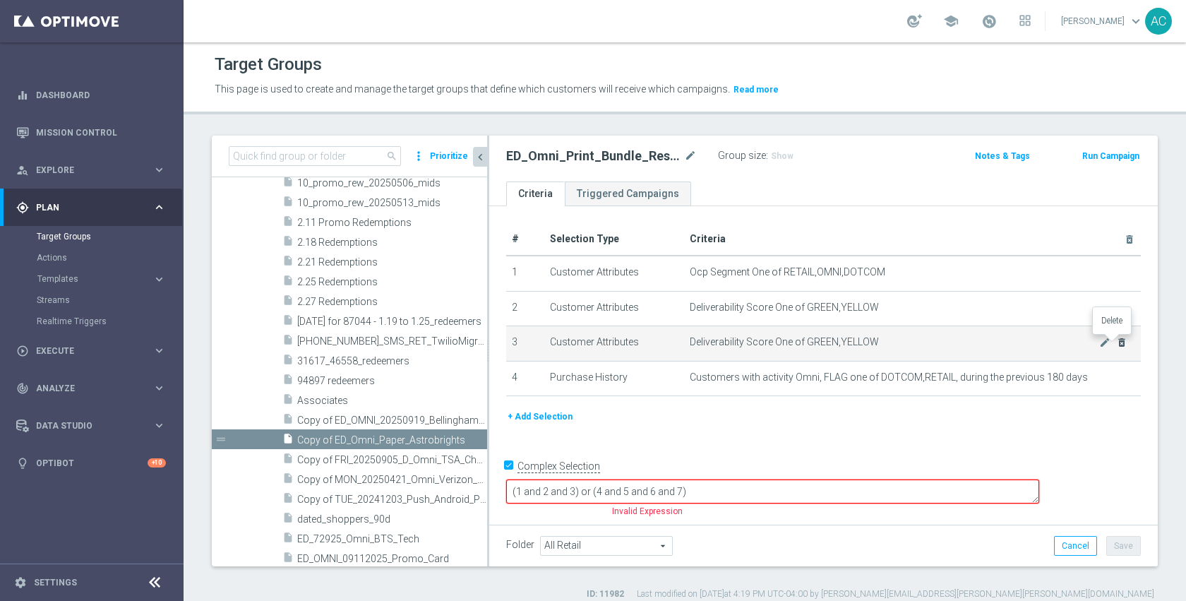
click at [1116, 341] on icon "delete_forever" at bounding box center [1121, 342] width 11 height 11
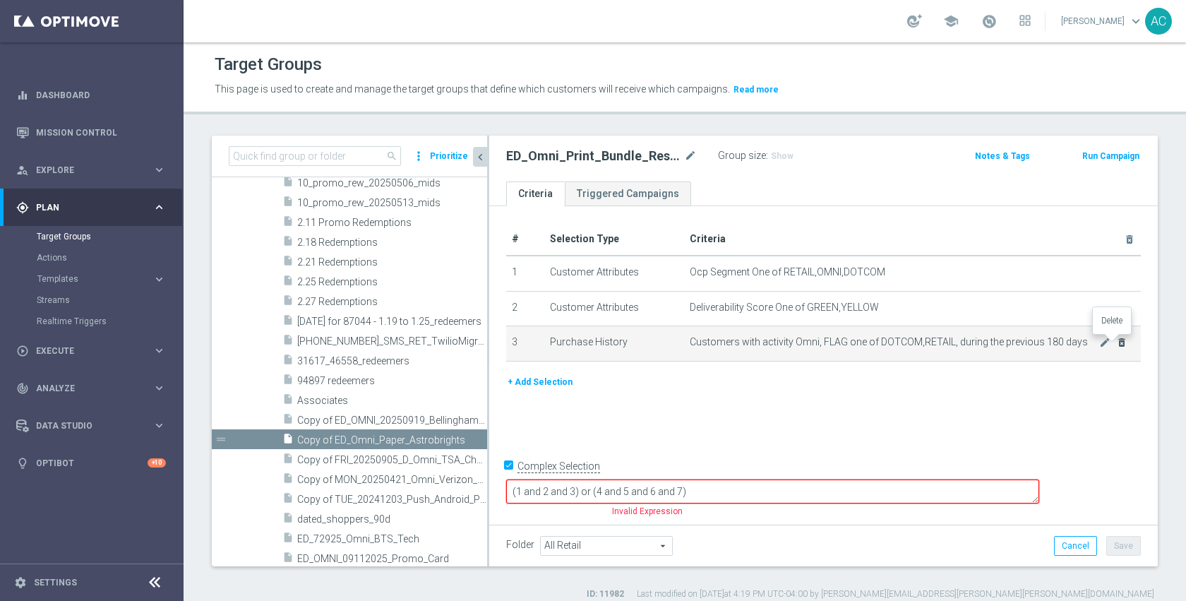
click at [1116, 341] on icon "delete_forever" at bounding box center [1121, 342] width 11 height 11
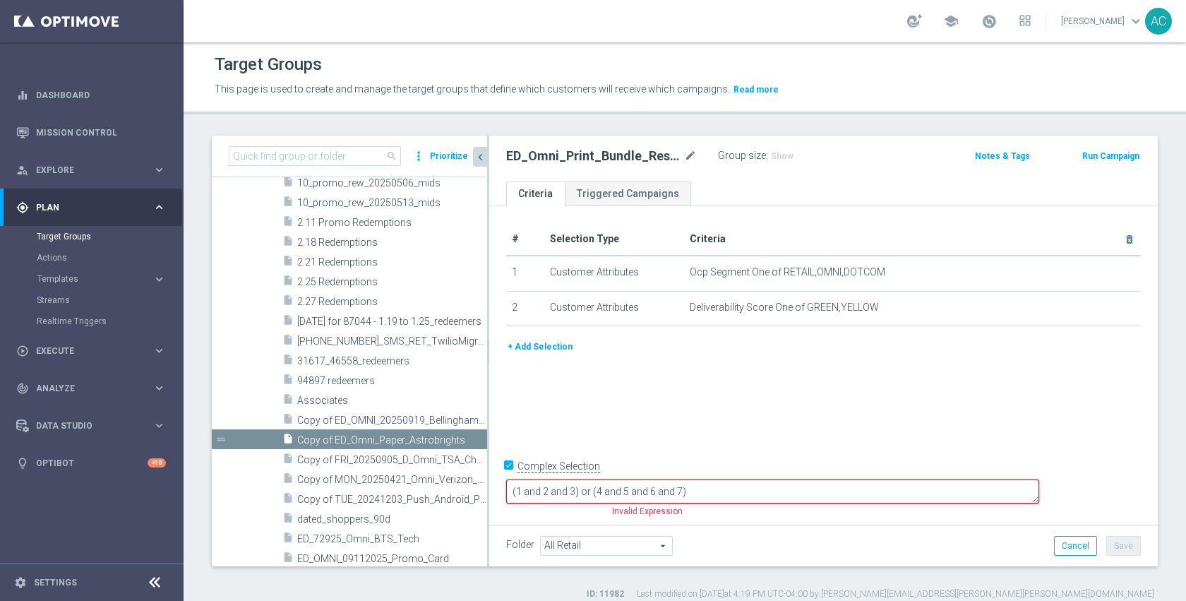
click at [840, 438] on div "# Selection Type Criteria delete_forever 1 Customer Attributes Ocp Segment One …" at bounding box center [823, 363] width 668 height 315
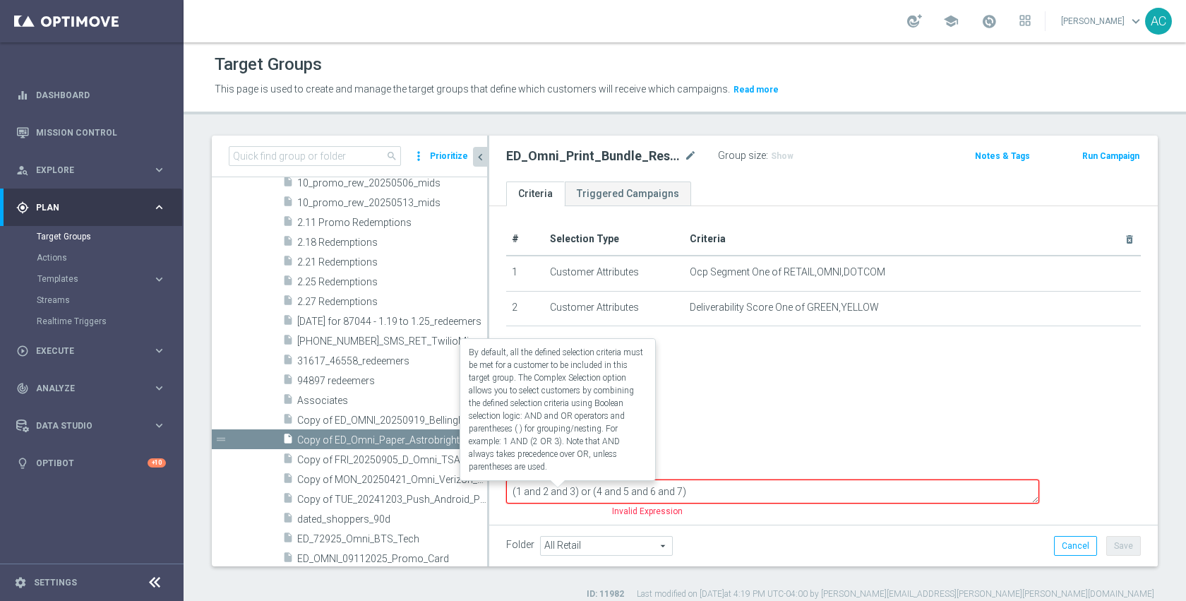
click at [544, 473] on label "Complex Selection" at bounding box center [558, 465] width 83 height 13
click at [515, 478] on input "Complex Selection" at bounding box center [510, 468] width 9 height 20
checkbox input "false"
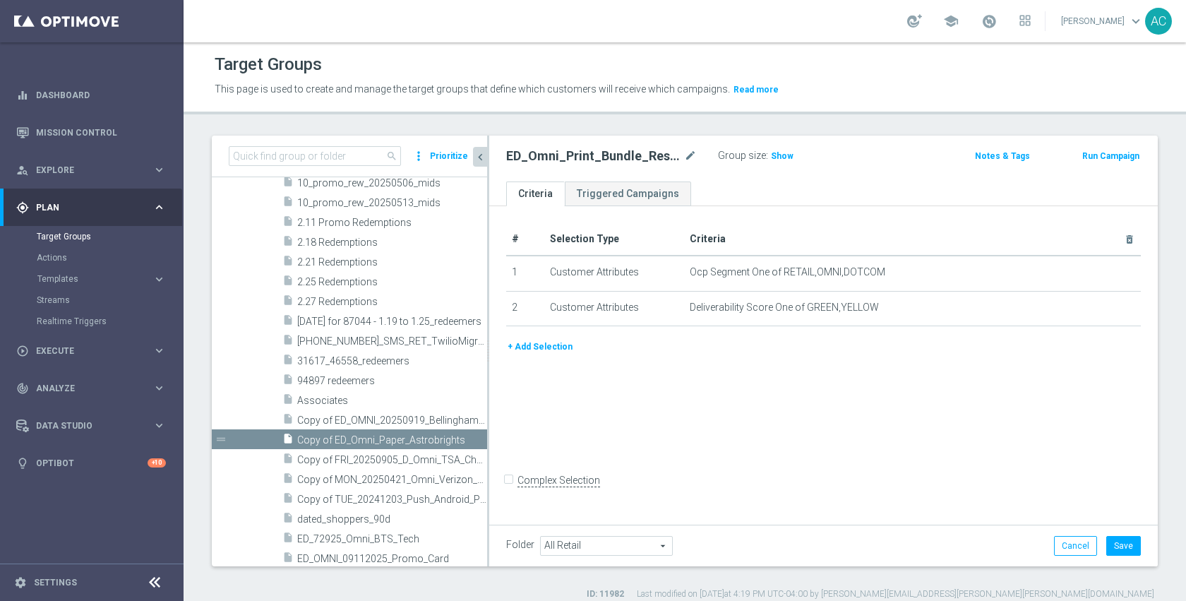
click at [960, 391] on div "# Selection Type Criteria delete_forever 1 Customer Attributes Ocp Segment One …" at bounding box center [823, 363] width 668 height 315
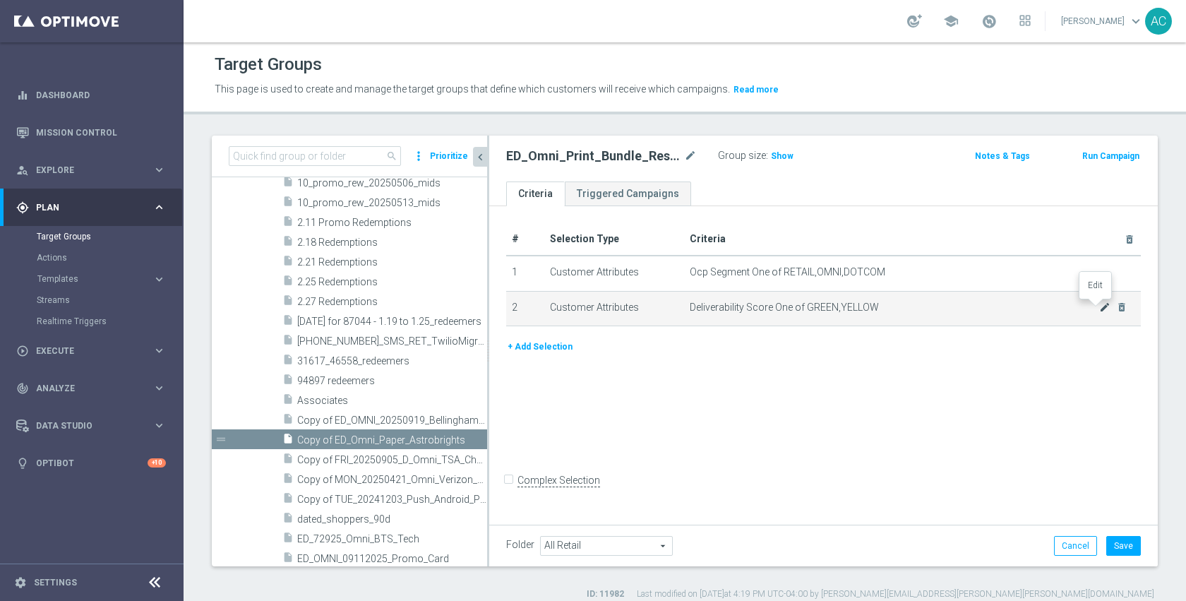
click at [1099, 308] on icon "mode_edit" at bounding box center [1104, 306] width 11 height 11
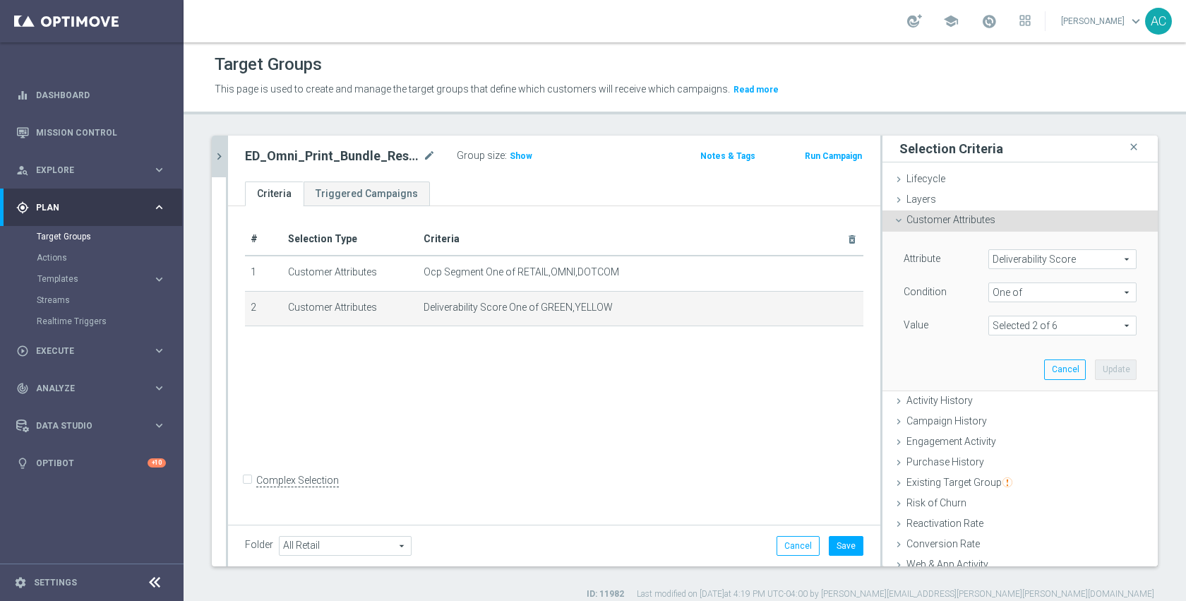
click at [1049, 328] on span at bounding box center [1062, 325] width 147 height 18
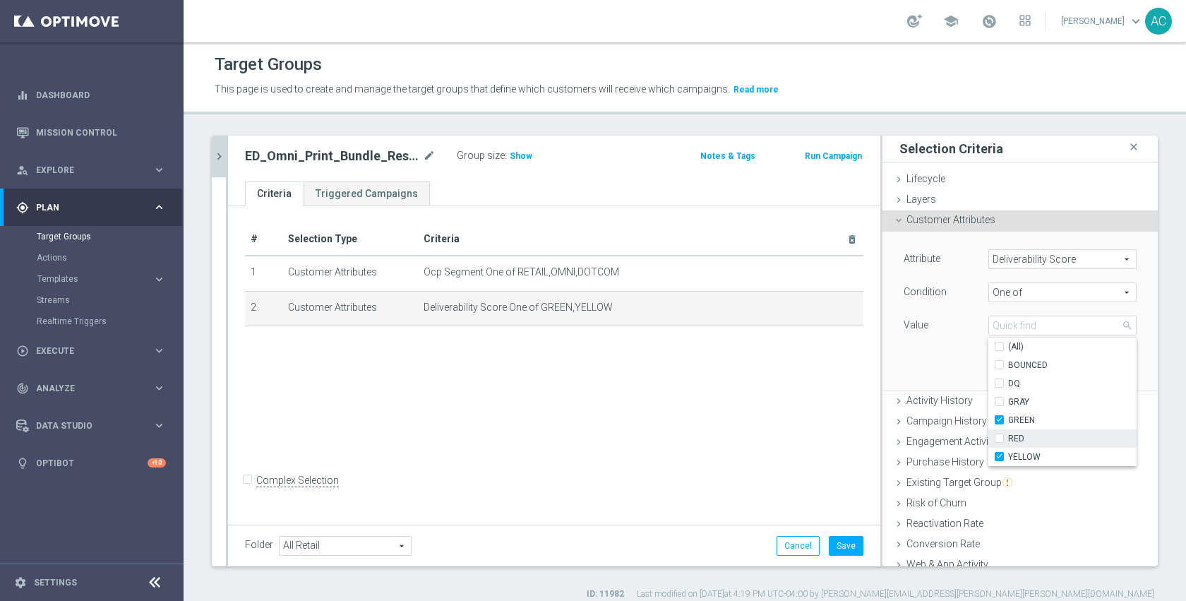
click at [1016, 433] on span "RED" at bounding box center [1072, 438] width 128 height 11
click at [1008, 434] on input "RED" at bounding box center [1003, 438] width 9 height 9
checkbox input "true"
type input "Selected 3 of 6"
drag, startPoint x: 917, startPoint y: 357, endPoint x: 924, endPoint y: 358, distance: 7.1
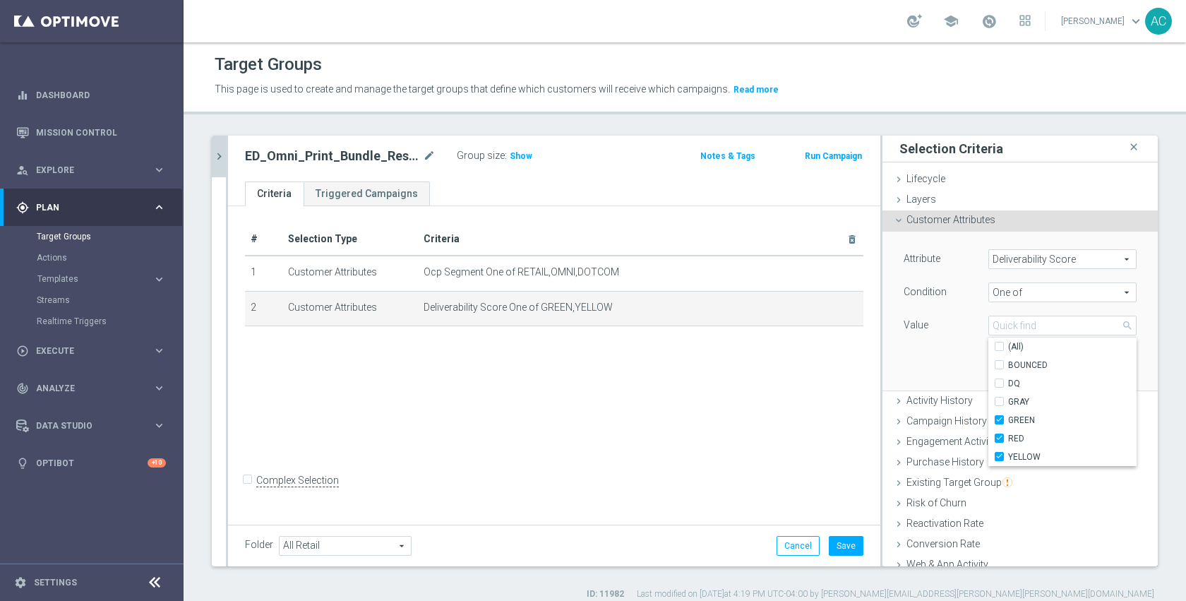
click at [917, 357] on div "Attribute Deliverability Score Deliverability Score arrow_drop_down search Cond…" at bounding box center [1020, 310] width 254 height 158
click at [1102, 367] on button "Update" at bounding box center [1115, 369] width 42 height 20
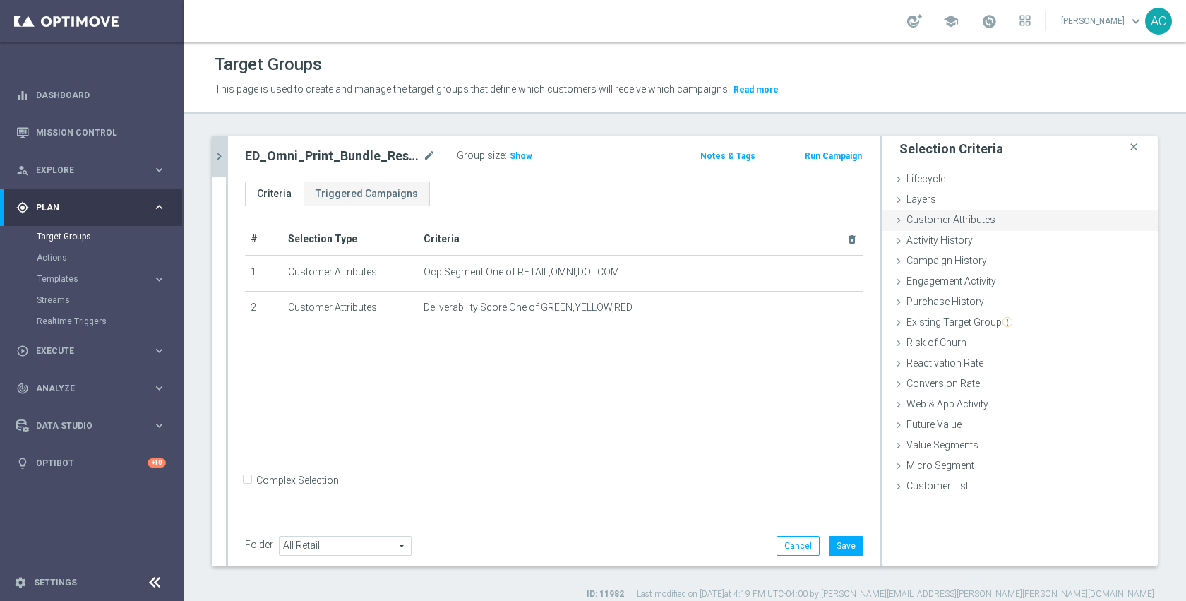
click at [983, 212] on div "Customer Attributes done selection updated" at bounding box center [1019, 220] width 275 height 21
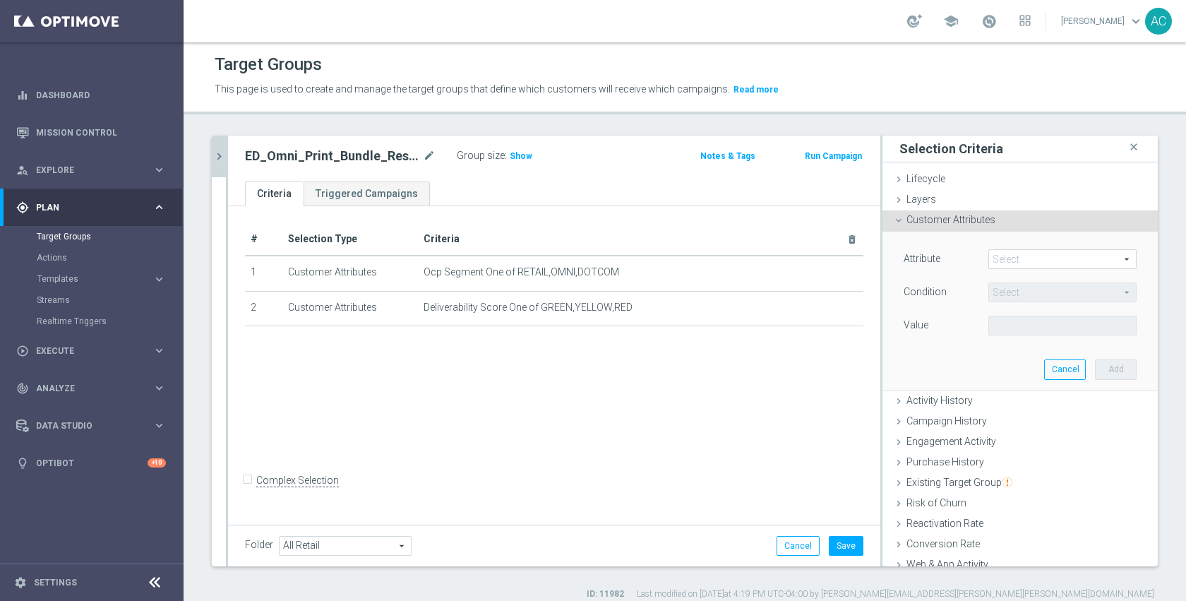
click at [997, 262] on span at bounding box center [1062, 259] width 147 height 18
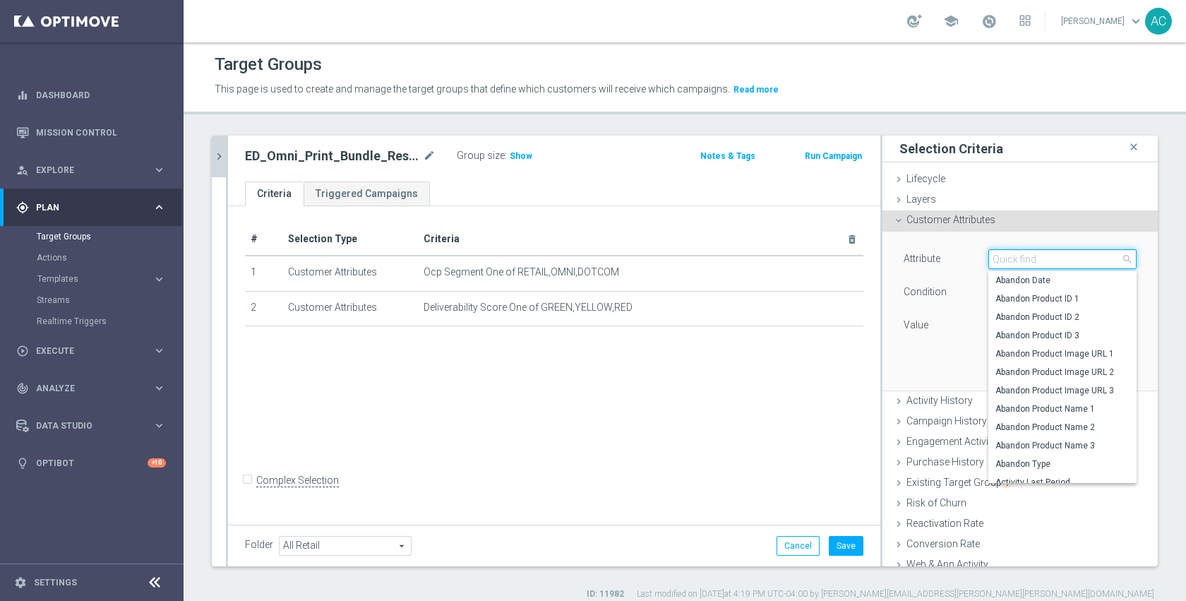
click at [997, 262] on input "search" at bounding box center [1062, 259] width 148 height 20
type input "ins"
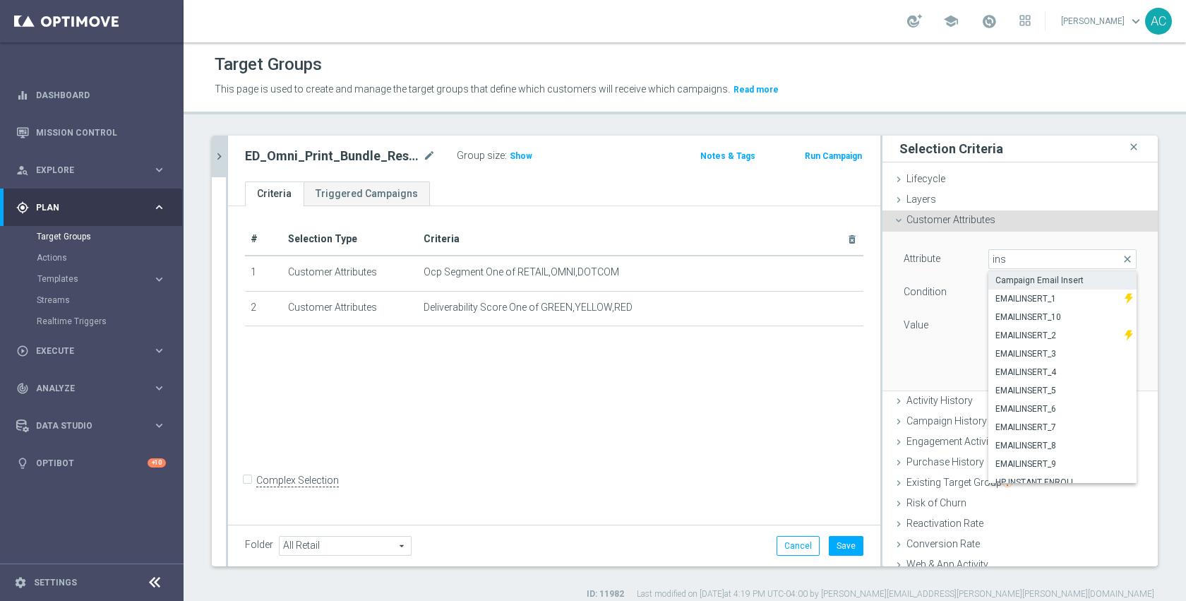
click at [1028, 280] on span "Campaign Email Insert" at bounding box center [1062, 280] width 134 height 11
type input "Campaign Email Insert"
type input "Equals"
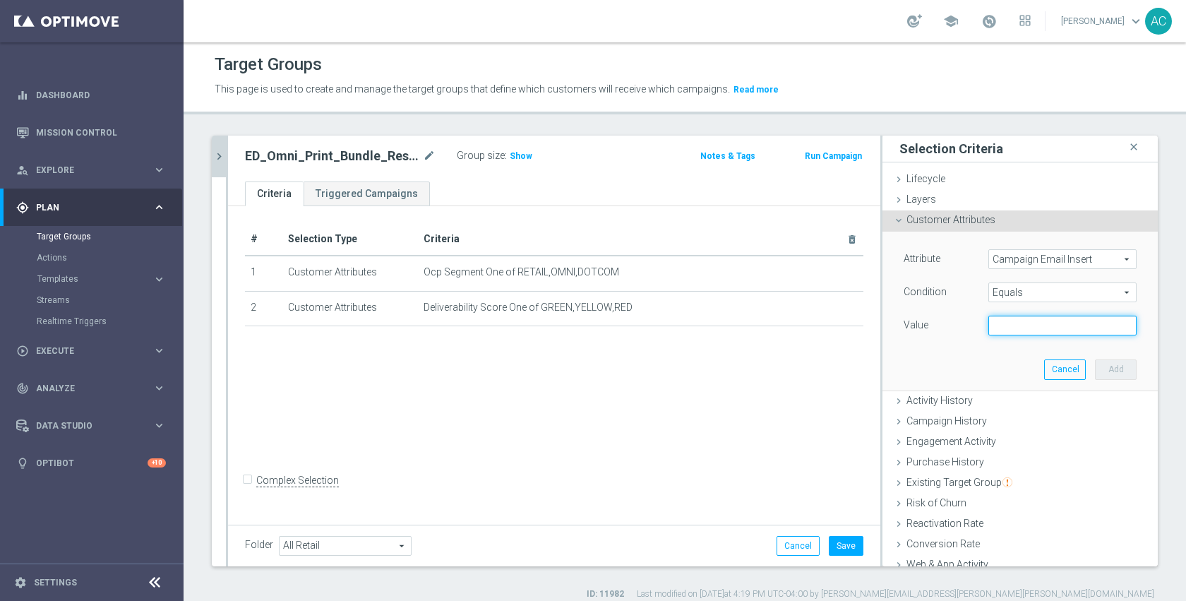
click at [1011, 328] on input "text" at bounding box center [1062, 325] width 148 height 20
click at [1013, 263] on span "Campaign Email Insert" at bounding box center [1062, 259] width 147 height 18
click at [0, 0] on input "search" at bounding box center [0, 0] width 0 height 0
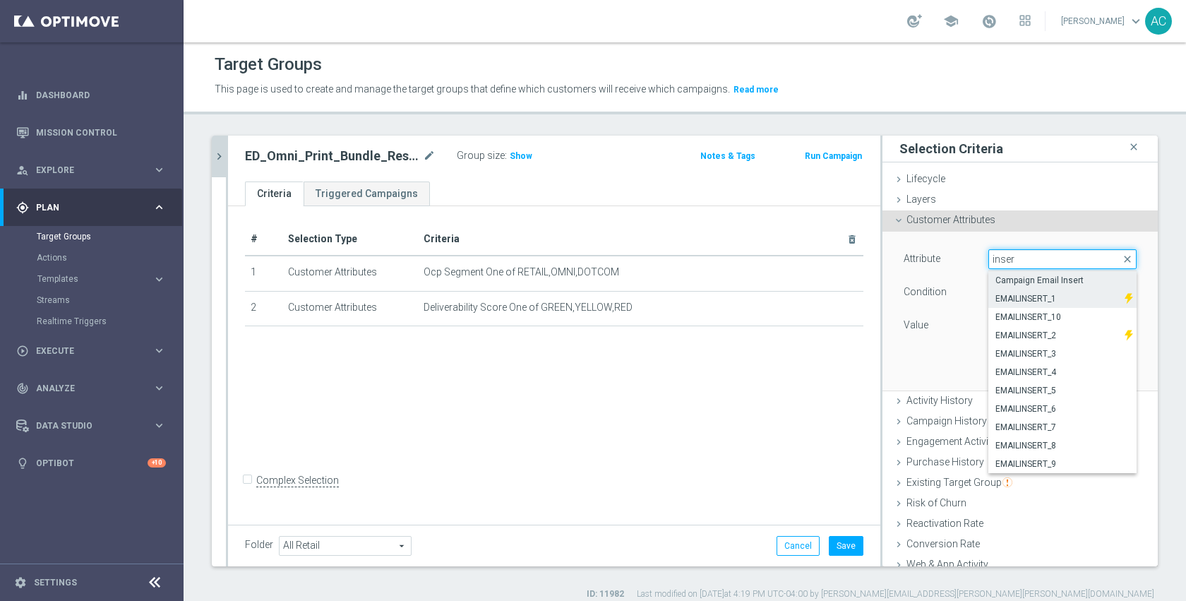
type input "inser"
click at [1024, 298] on span "EMAILINSERT_1" at bounding box center [1056, 298] width 122 height 11
type input "EMAILINSERT_1"
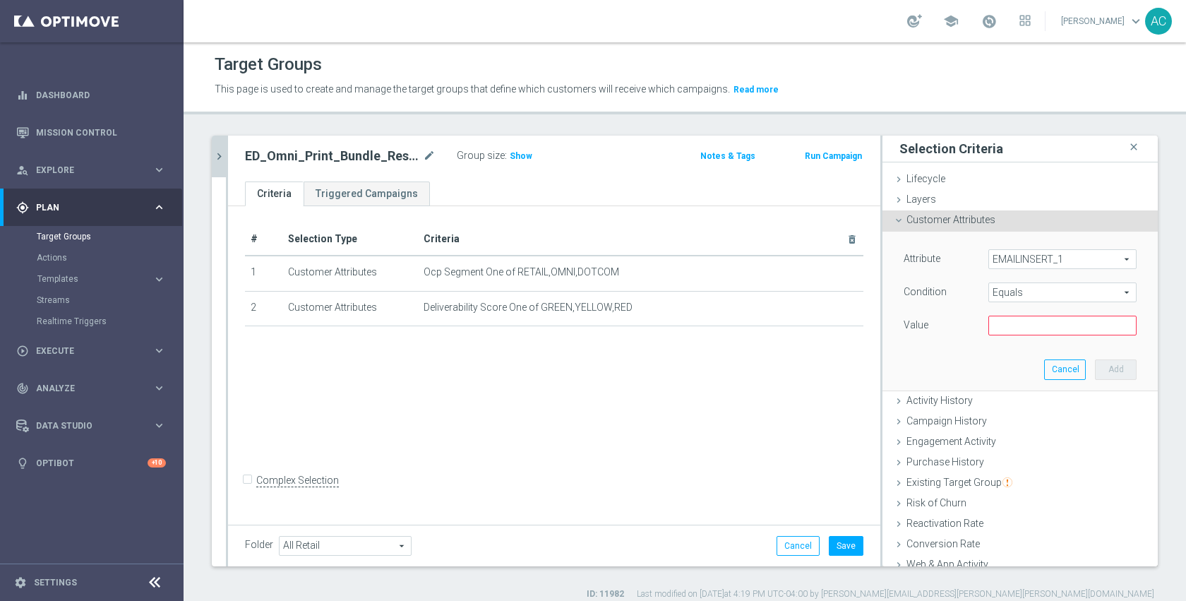
click at [1050, 255] on span "EMAILINSERT_1" at bounding box center [1062, 259] width 147 height 18
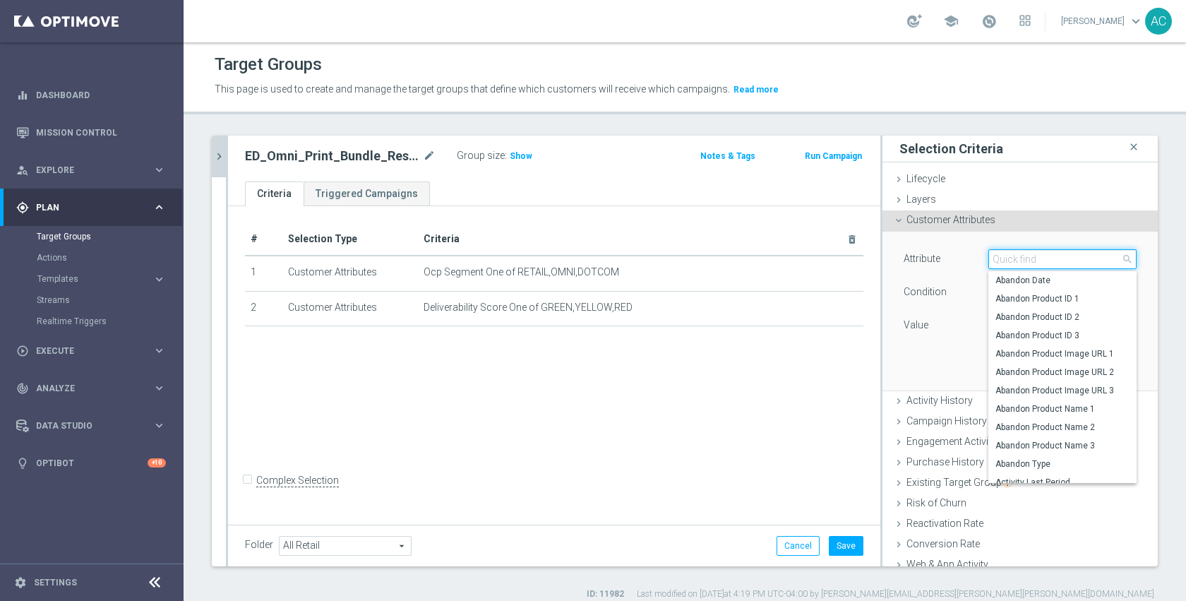
click at [1046, 260] on input "search" at bounding box center [1062, 259] width 148 height 20
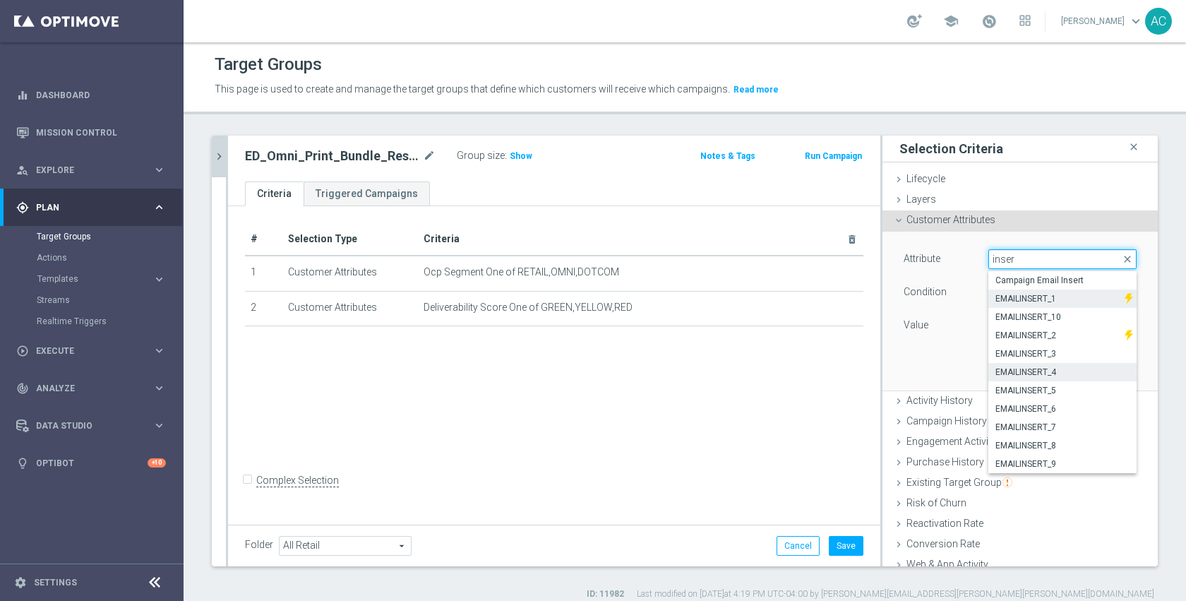
type input "inser"
click at [1044, 373] on span "EMAILINSERT_4" at bounding box center [1062, 371] width 134 height 11
type input "EMAILINSERT_4"
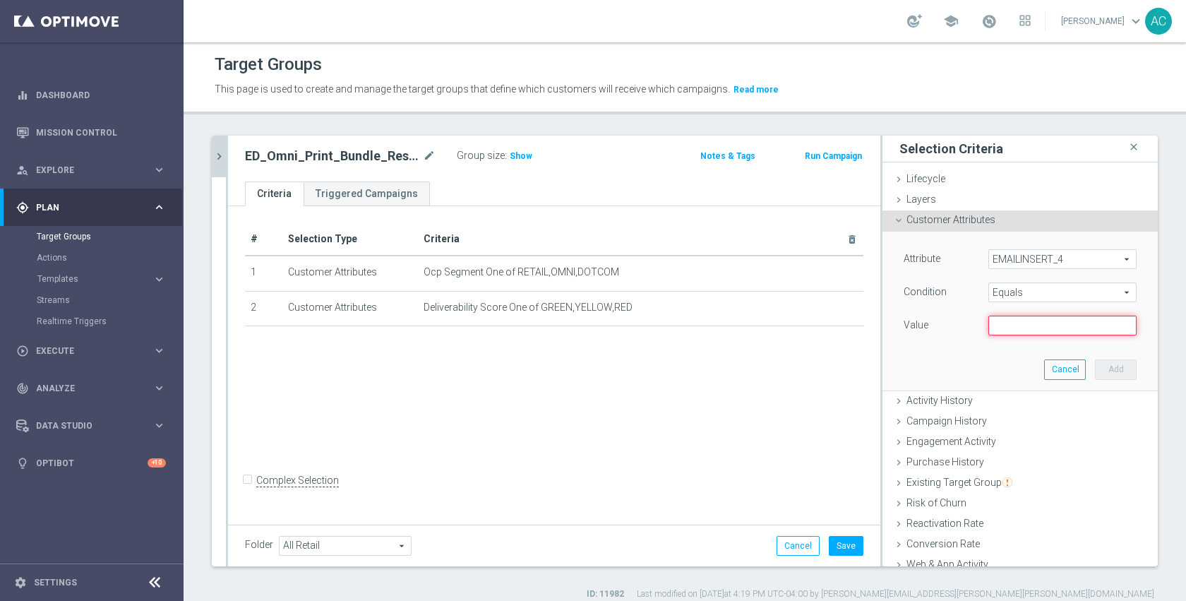
click at [1030, 330] on input "text" at bounding box center [1062, 325] width 148 height 20
type input "Restaurant"
click at [1094, 366] on button "Add" at bounding box center [1115, 369] width 42 height 20
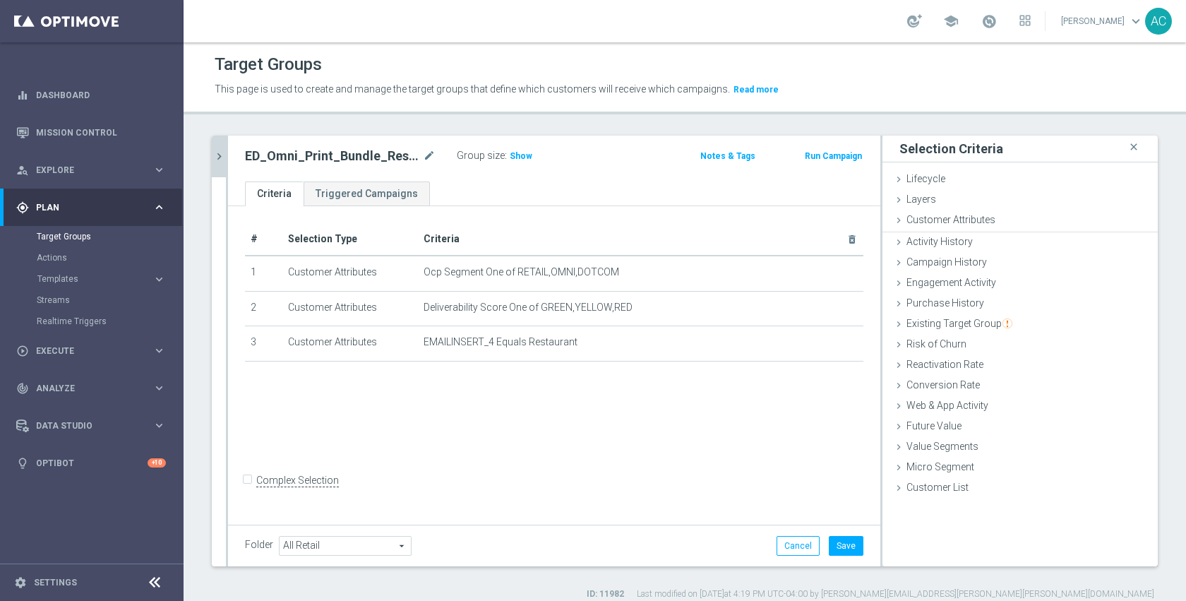
click at [548, 443] on div "# Selection Type Criteria delete_forever 1 Customer Attributes Ocp Segment One …" at bounding box center [554, 363] width 652 height 315
click at [521, 152] on span "Show" at bounding box center [520, 156] width 23 height 10
click at [426, 155] on icon "mode_edit" at bounding box center [429, 155] width 13 height 17
click at [755, 537] on div "Folder All Retail All Retail arrow_drop_down search Cancel Save Saving..." at bounding box center [554, 546] width 618 height 20
click at [834, 540] on button "Save" at bounding box center [845, 546] width 35 height 20
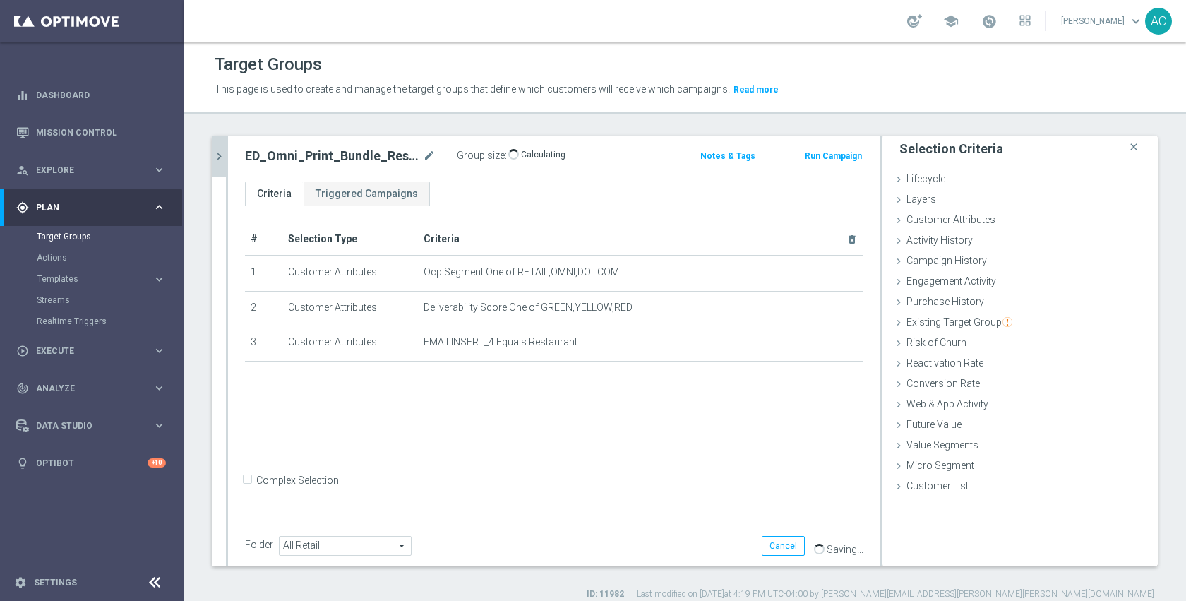
click at [741, 462] on div "# Selection Type Criteria delete_forever 1 Customer Attributes Ocp Segment One …" at bounding box center [554, 363] width 652 height 315
click at [519, 160] on span "Show" at bounding box center [520, 156] width 23 height 10
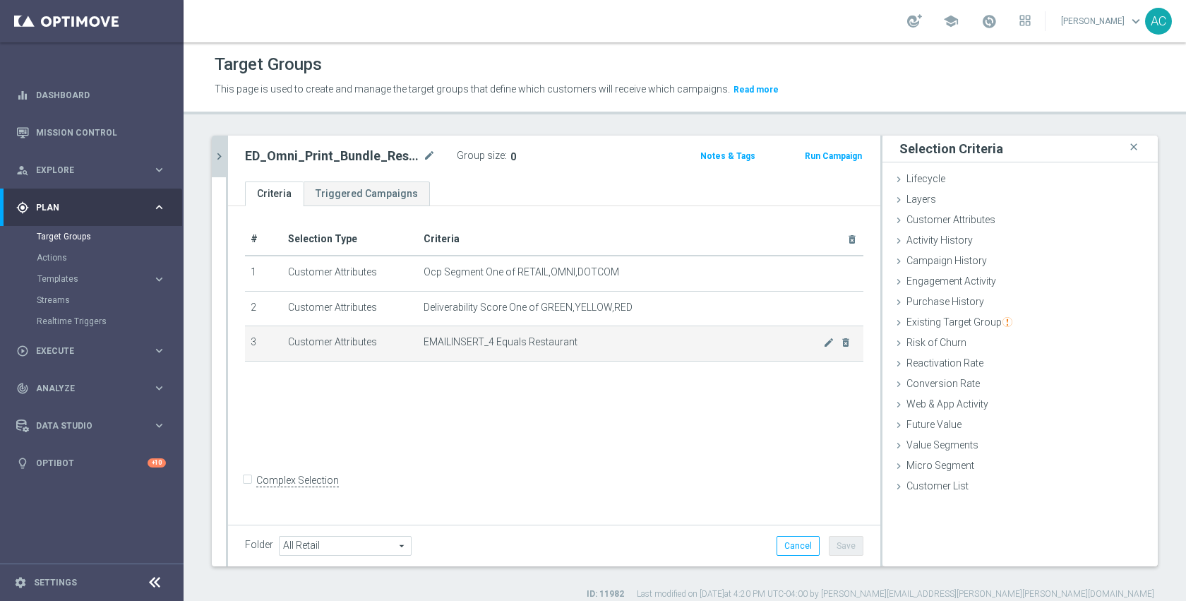
click at [811, 340] on span "EMAILINSERT_4 Equals Restaurant" at bounding box center [622, 342] width 399 height 12
click at [823, 341] on icon "mode_edit" at bounding box center [828, 342] width 11 height 11
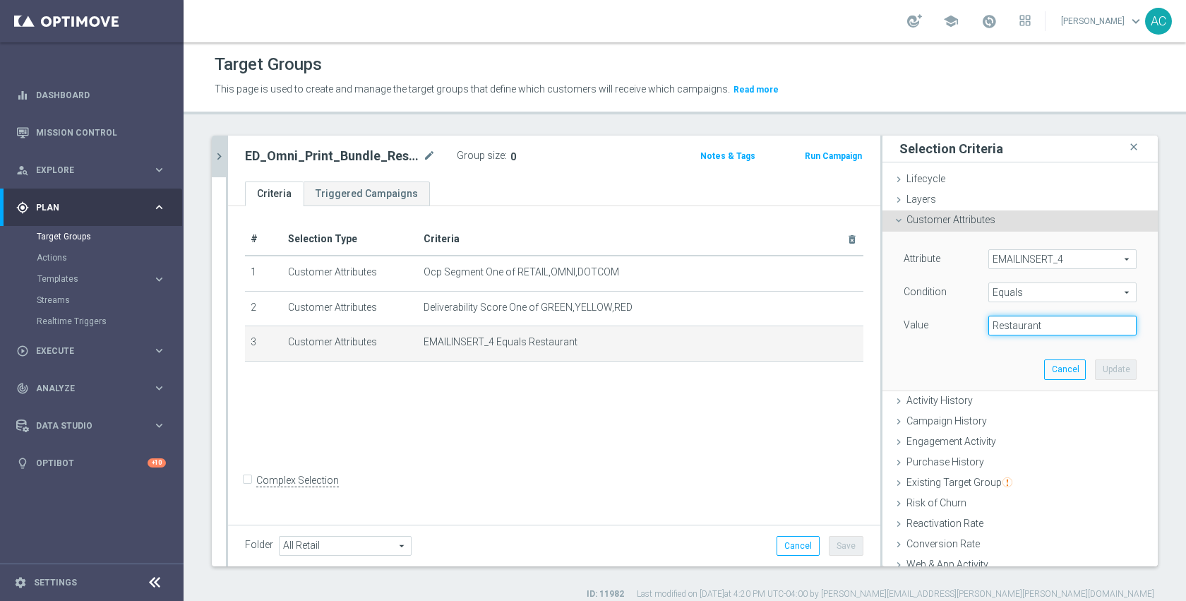
click at [1056, 327] on input "Restaurant" at bounding box center [1062, 325] width 148 height 20
type input "Restaurants"
click at [1095, 367] on button "Update" at bounding box center [1115, 369] width 42 height 20
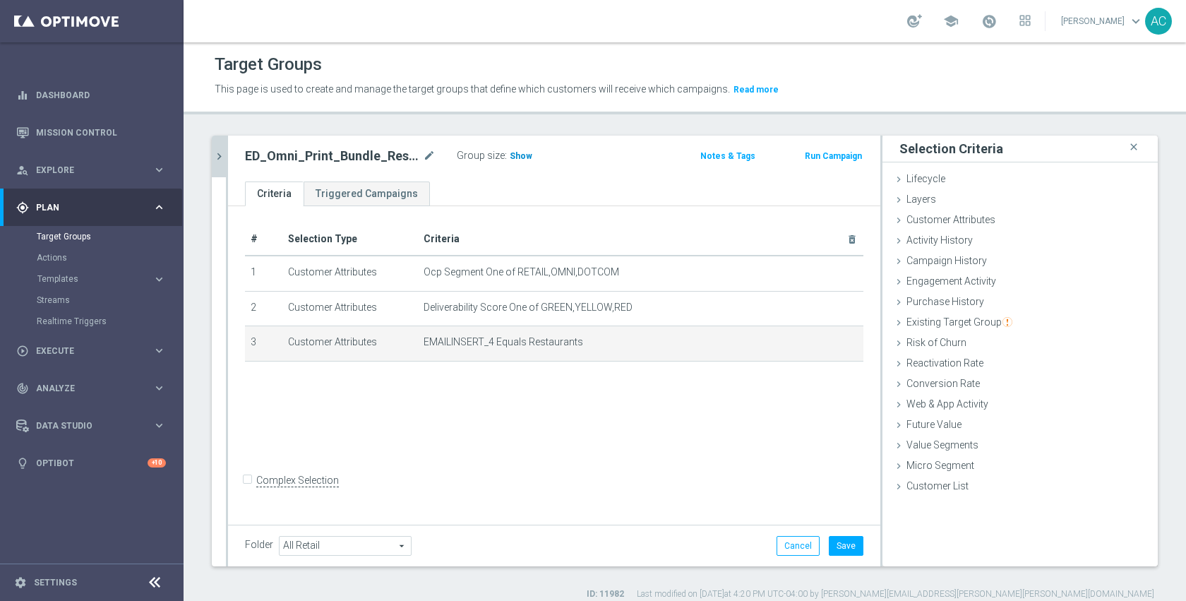
click at [521, 156] on span "Show" at bounding box center [520, 156] width 23 height 10
click at [752, 443] on div "# Selection Type Criteria delete_forever 1 Customer Attributes Ocp Segment One …" at bounding box center [554, 363] width 652 height 315
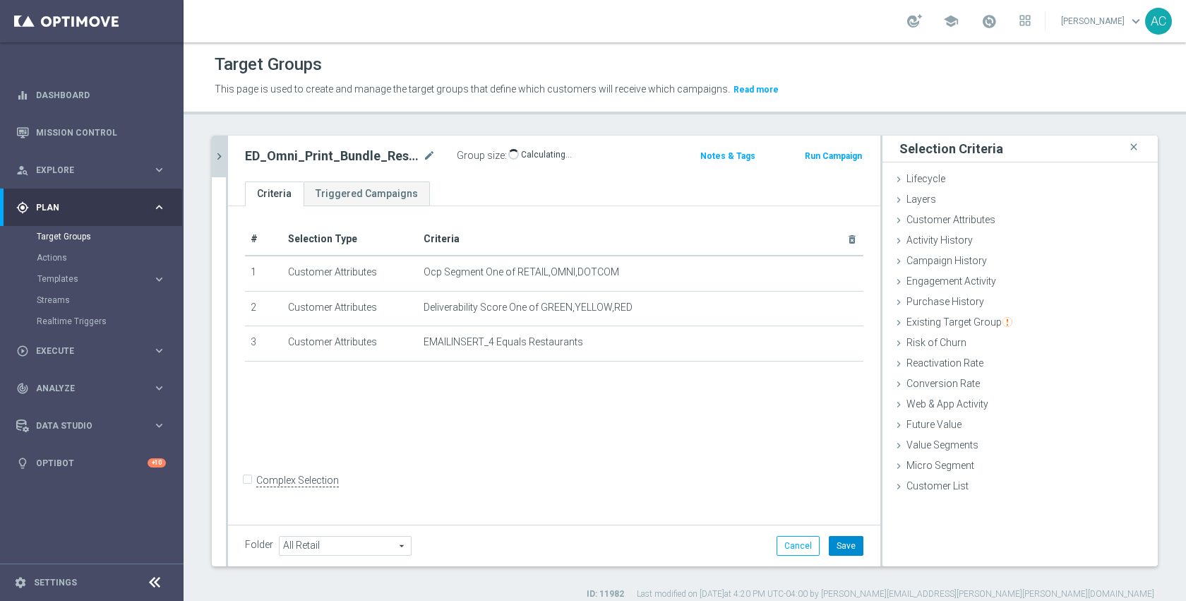
drag, startPoint x: 829, startPoint y: 544, endPoint x: 751, endPoint y: 502, distance: 88.7
click at [829, 544] on button "Save" at bounding box center [845, 546] width 35 height 20
click at [529, 433] on div "# Selection Type Criteria delete_forever 1 Customer Attributes Ocp Segment One …" at bounding box center [554, 363] width 652 height 315
click at [554, 385] on div "# Selection Type Criteria delete_forever 1 Customer Attributes Ocp Segment One …" at bounding box center [554, 363] width 652 height 315
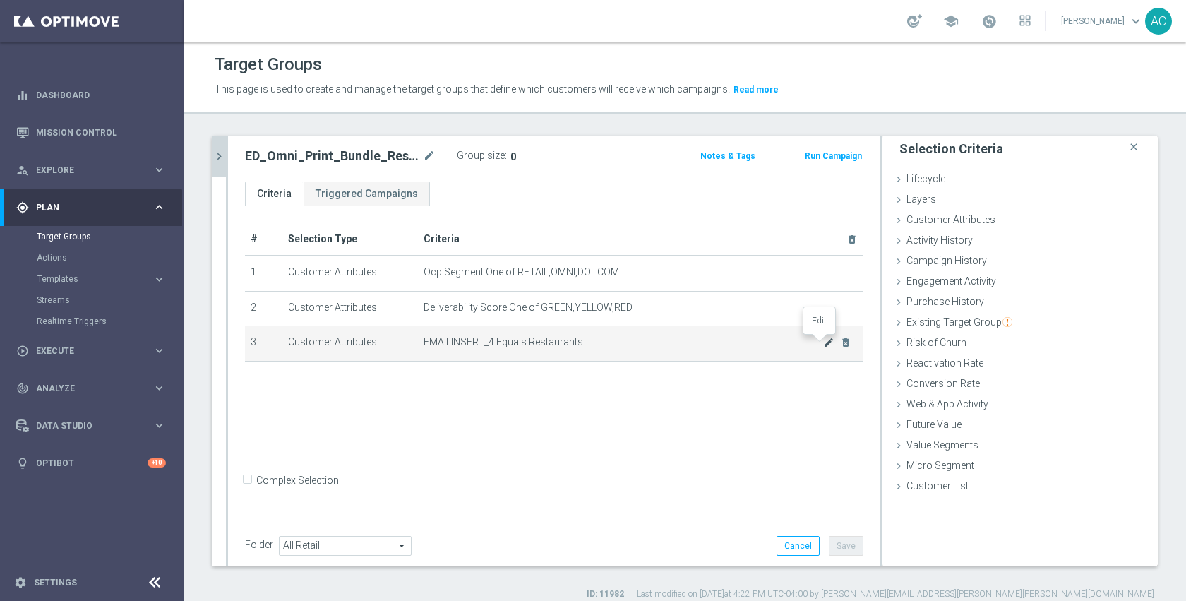
click at [823, 346] on icon "mode_edit" at bounding box center [828, 342] width 11 height 11
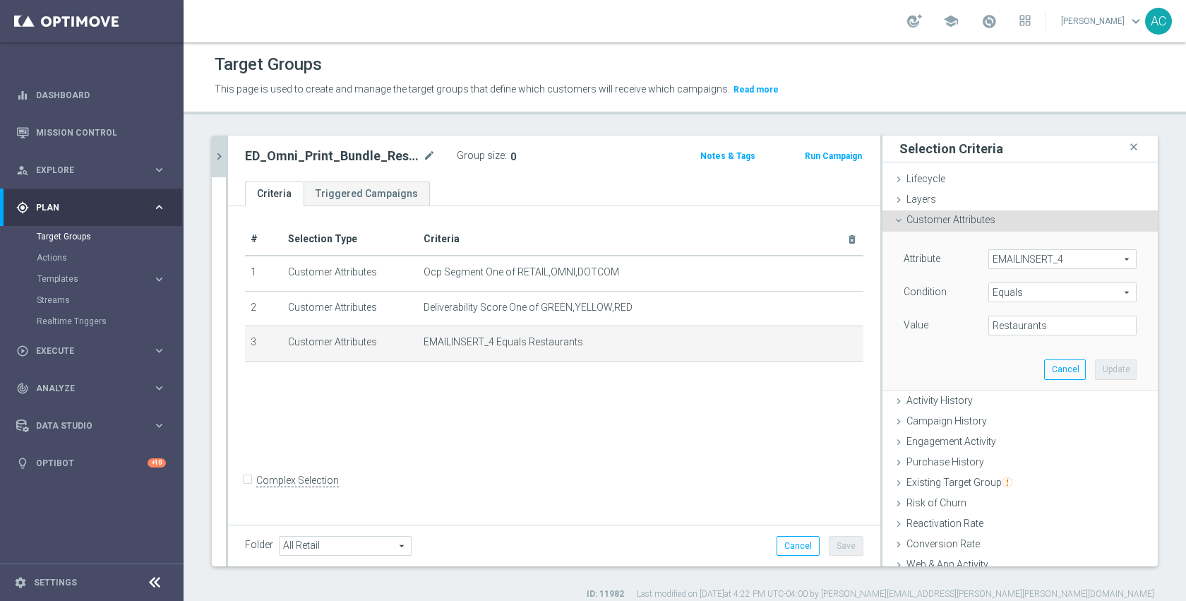
click at [1015, 261] on span "EMAILINSERT_4" at bounding box center [1062, 259] width 147 height 18
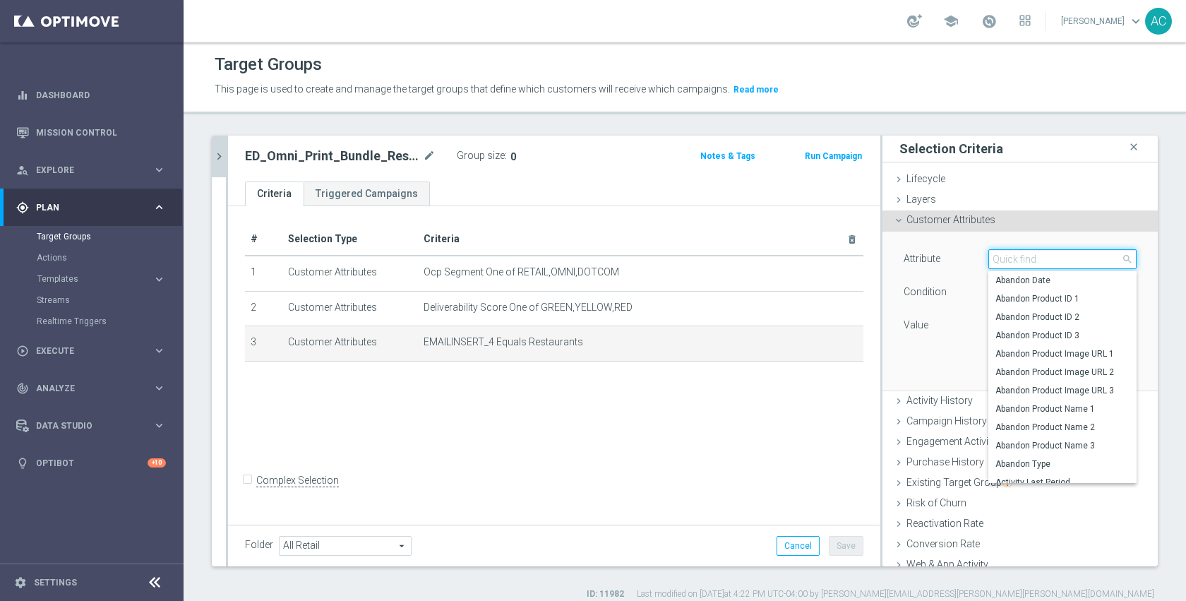
click at [1015, 261] on input "search" at bounding box center [1062, 259] width 148 height 20
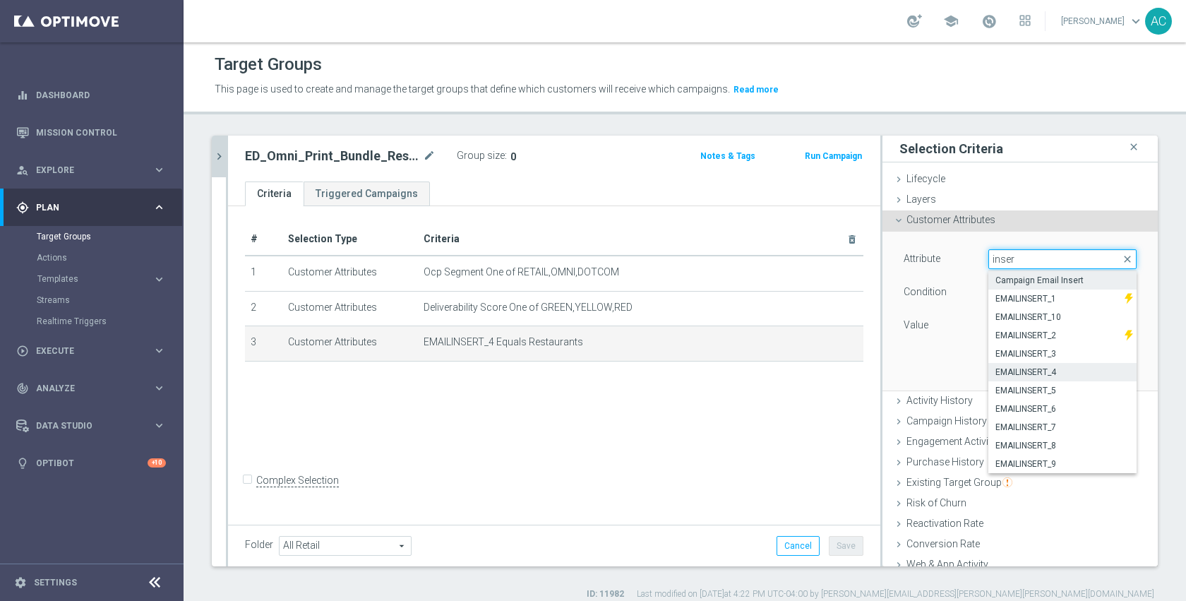
type input "inser"
click at [1037, 273] on label "Campaign Email Insert" at bounding box center [1062, 280] width 148 height 18
type input "Campaign Email Insert"
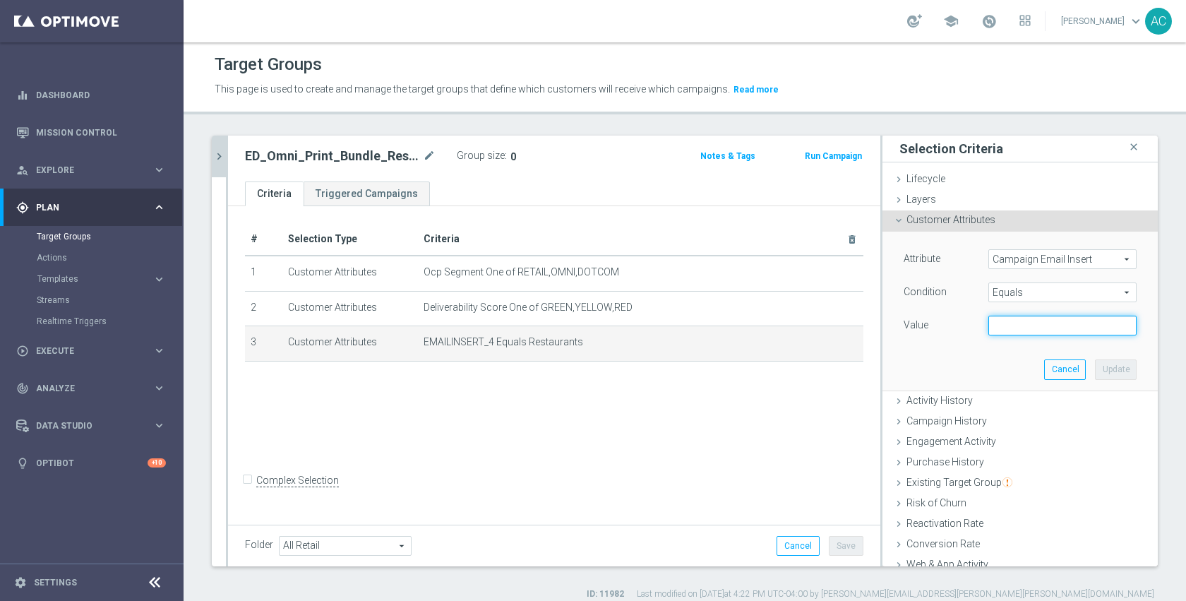
click at [1039, 322] on input "text" at bounding box center [1062, 325] width 148 height 20
paste input "flight_deck"
type input "flight_deck"
click at [1104, 370] on button "Update" at bounding box center [1115, 369] width 42 height 20
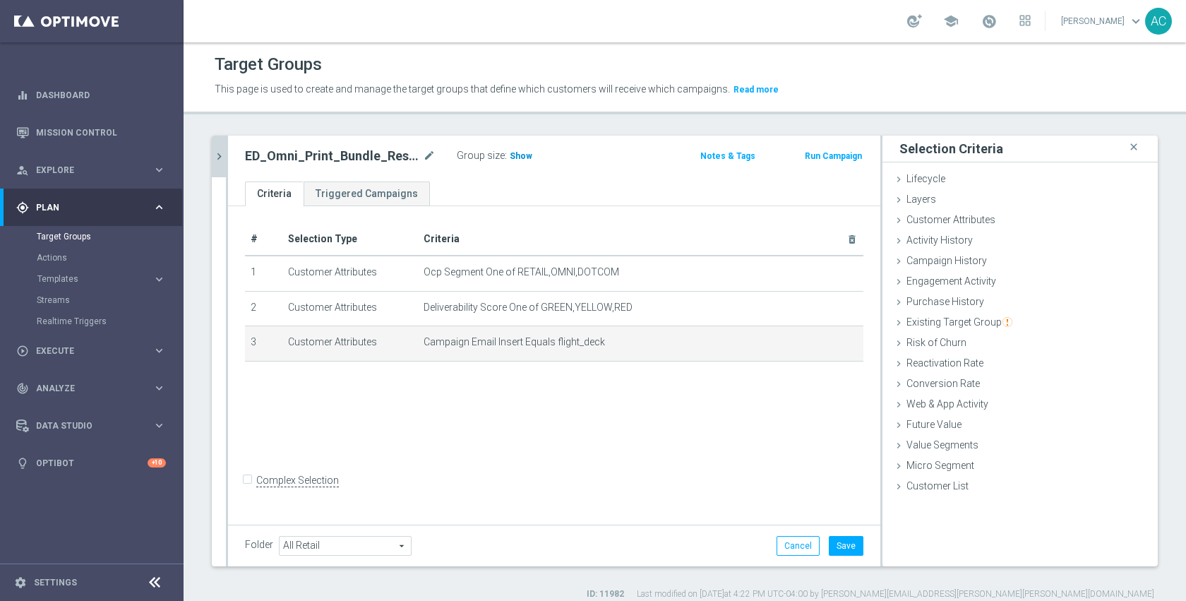
click at [518, 154] on span "Show" at bounding box center [520, 156] width 23 height 10
click at [637, 416] on div "# Selection Type Criteria delete_forever 1 Customer Attributes Ocp Segment One …" at bounding box center [554, 363] width 652 height 315
